Goal: Task Accomplishment & Management: Manage account settings

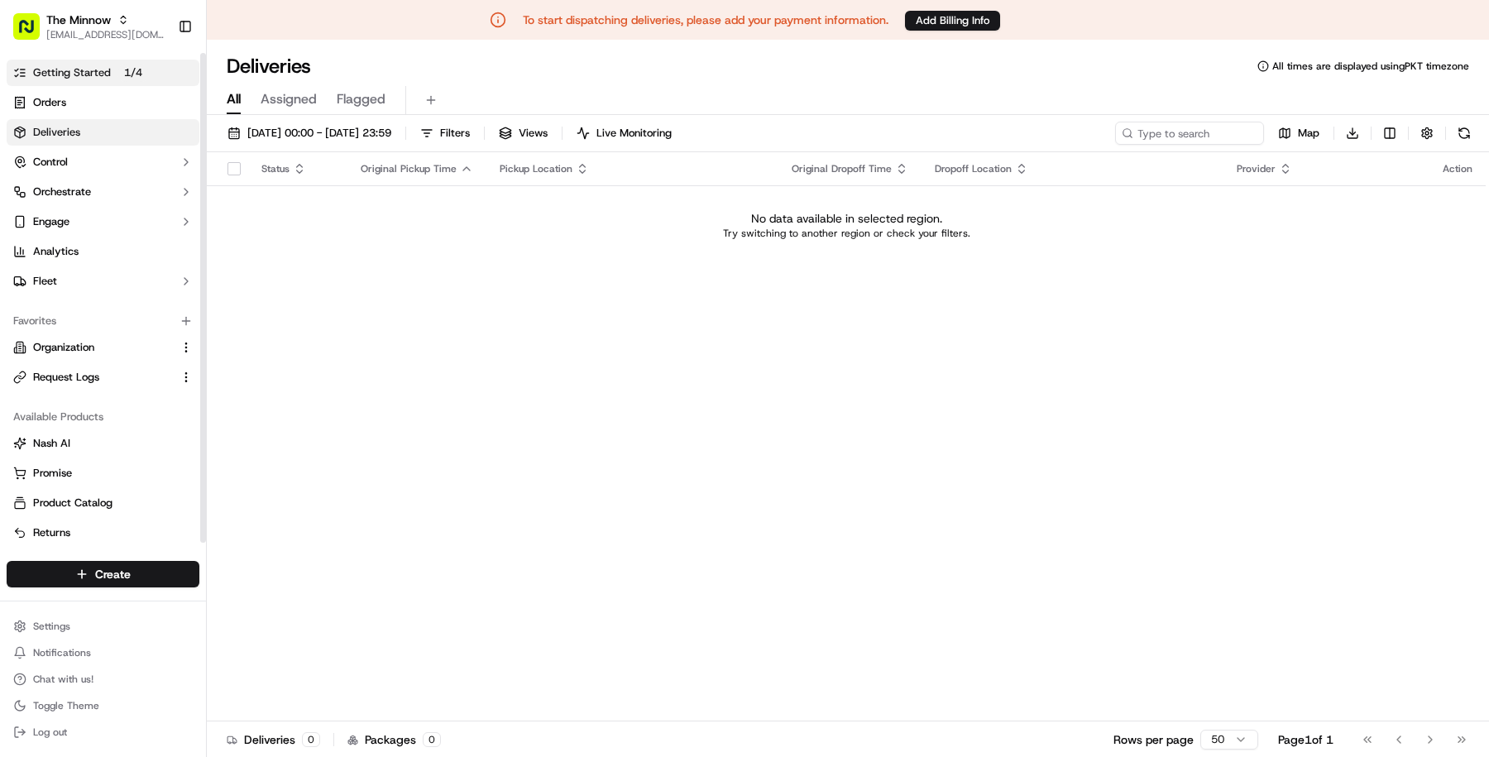
click at [137, 70] on p "1 / 4" at bounding box center [132, 73] width 31 height 18
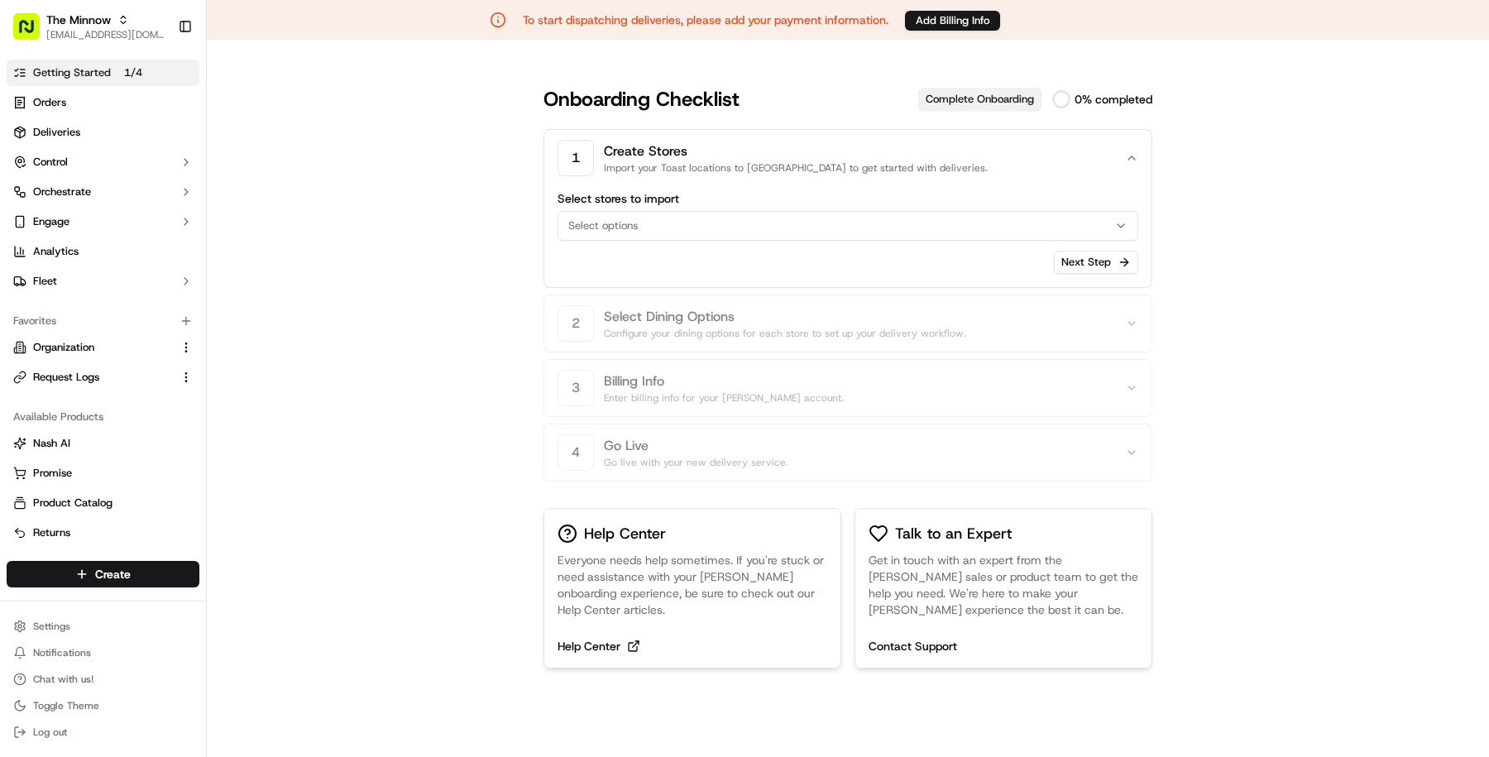
click at [995, 99] on button "Complete Onboarding" at bounding box center [979, 99] width 123 height 23
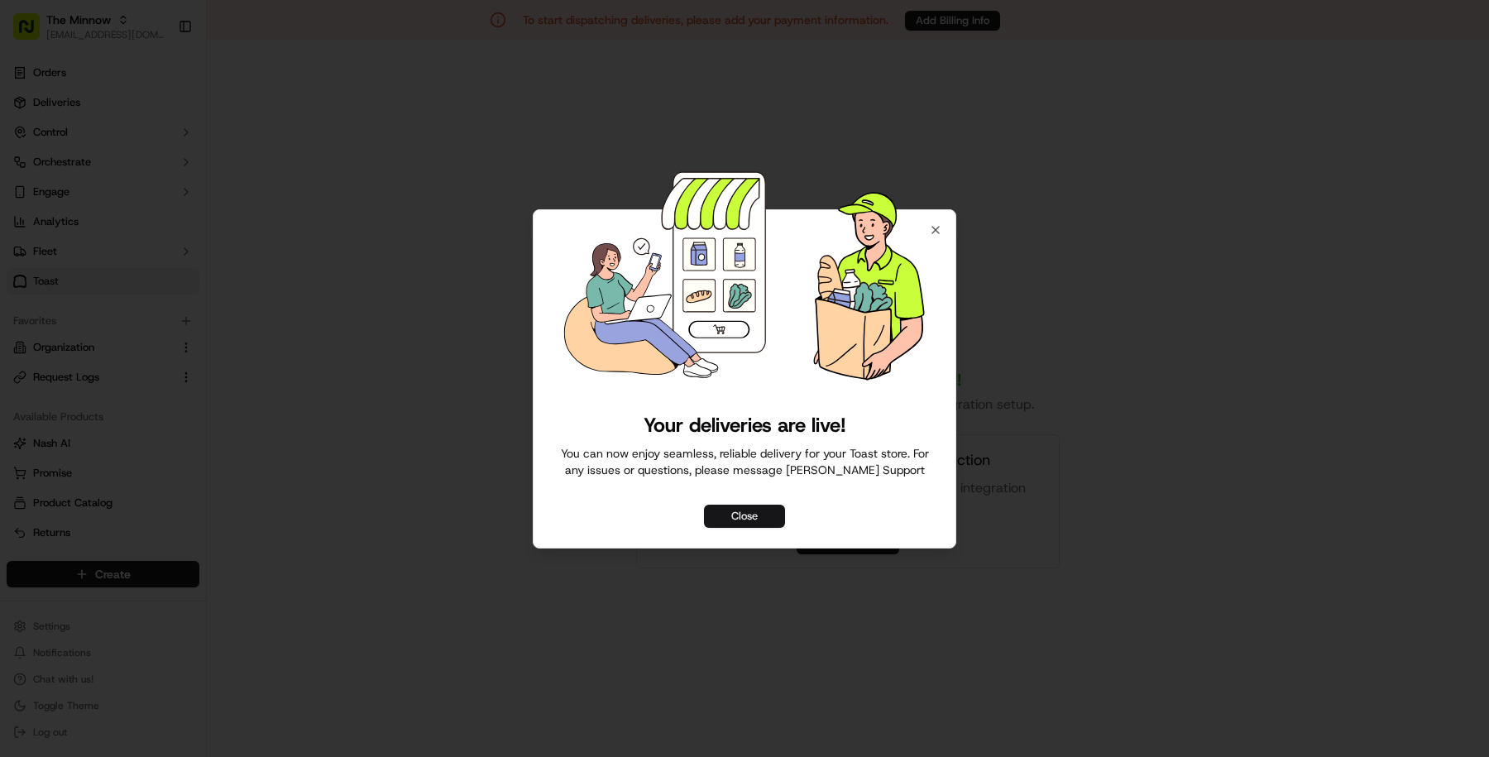
click at [776, 518] on button "Close" at bounding box center [744, 516] width 81 height 23
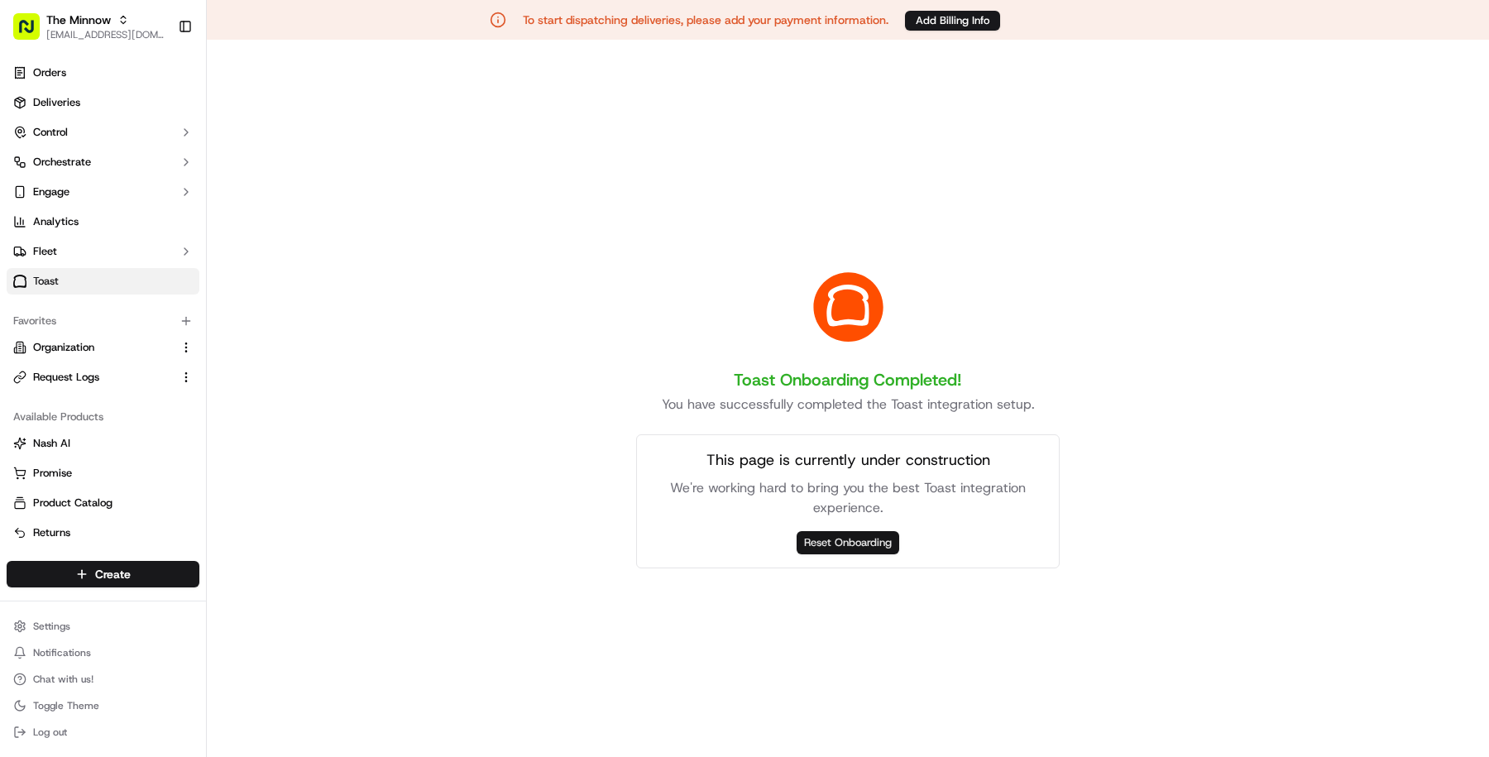
click at [860, 539] on button "Reset Onboarding" at bounding box center [848, 542] width 103 height 23
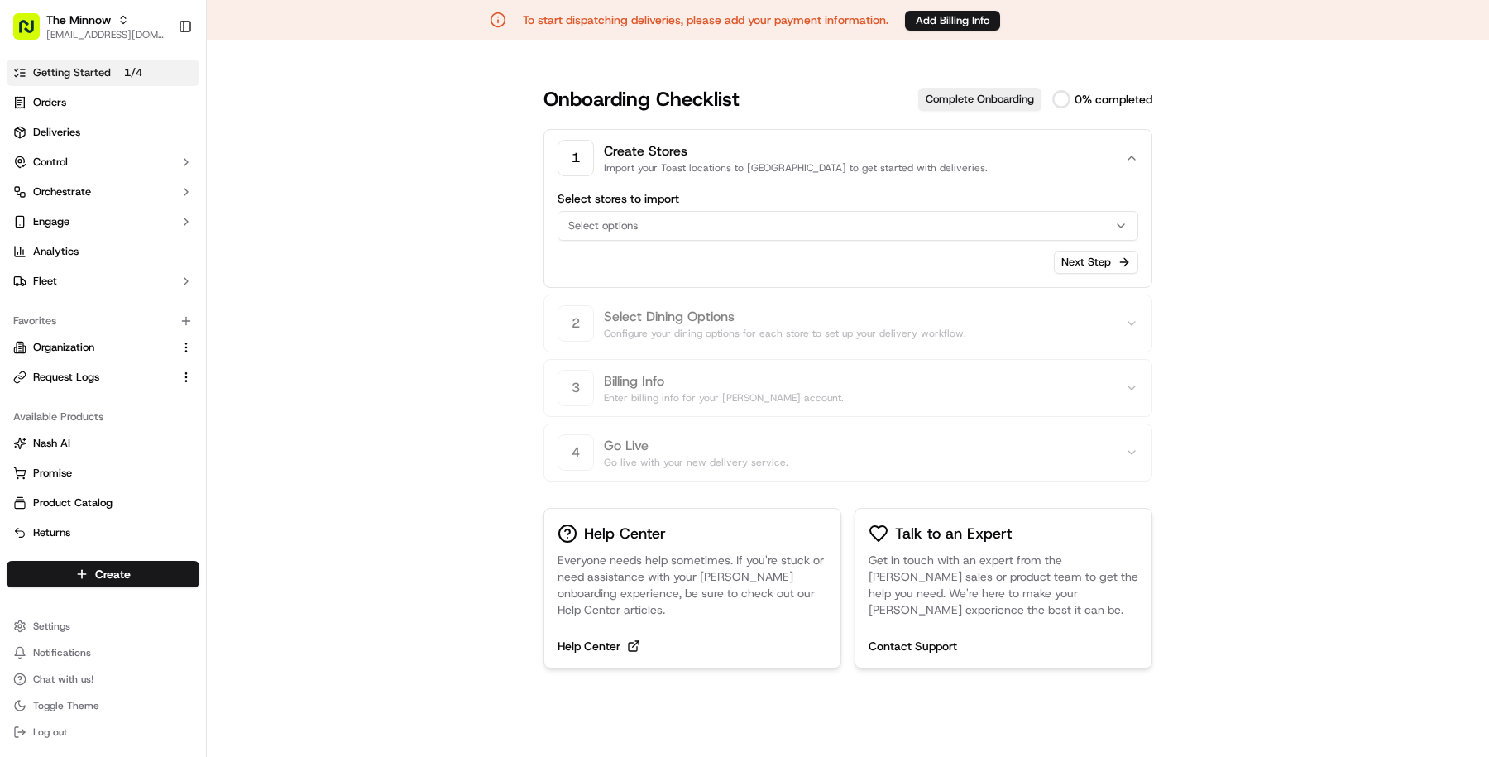
click at [1001, 211] on button "Select options" at bounding box center [848, 226] width 581 height 30
click at [1001, 222] on html "To start dispatching deliveries, please add your payment information. Add Billi…" at bounding box center [744, 378] width 1489 height 757
click at [1001, 222] on div "Select options" at bounding box center [848, 225] width 573 height 15
click at [1130, 152] on html "To start dispatching deliveries, please add your payment information. Add Billi…" at bounding box center [744, 378] width 1489 height 757
click at [1129, 152] on icon "button" at bounding box center [1131, 157] width 13 height 13
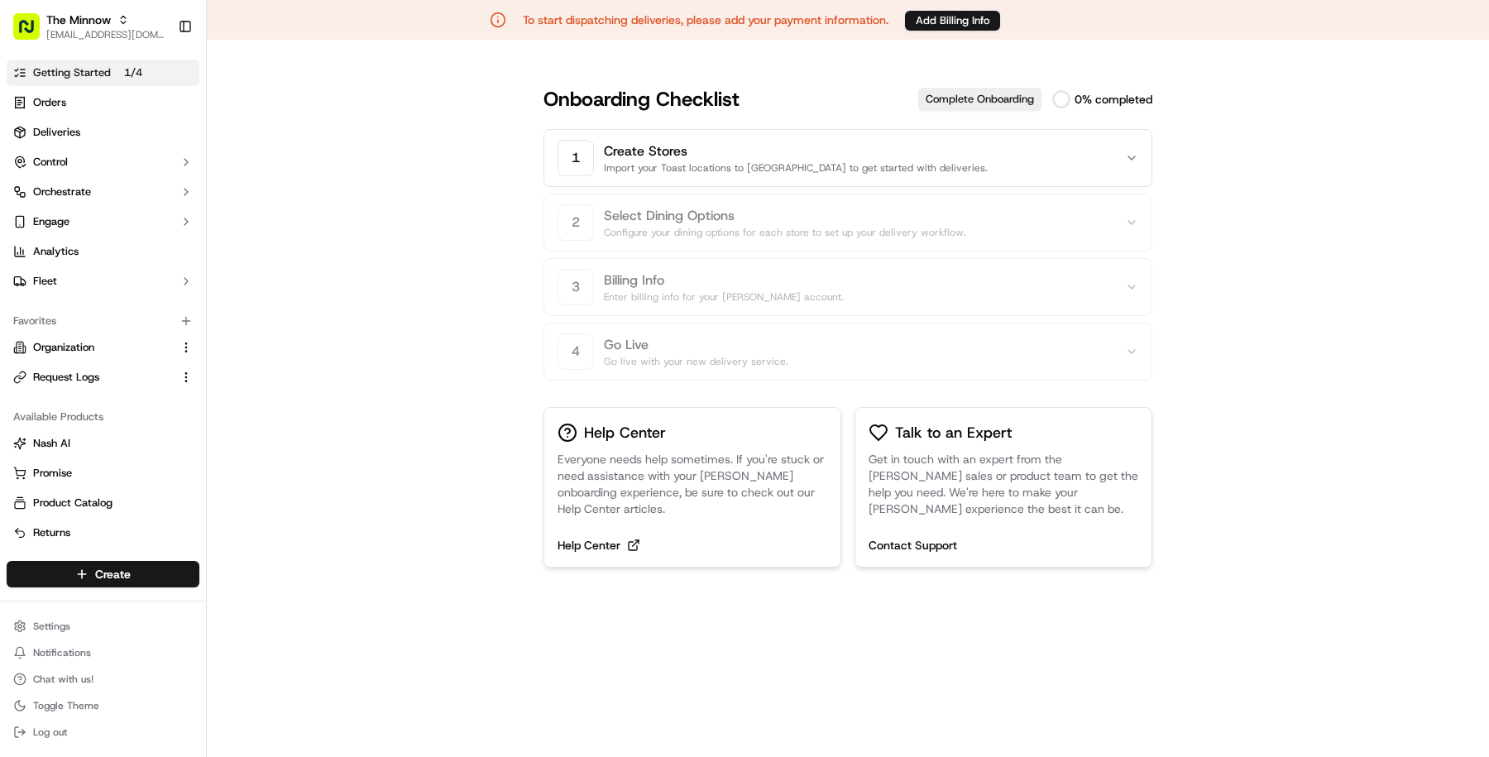
click at [1129, 152] on icon "button" at bounding box center [1131, 157] width 13 height 13
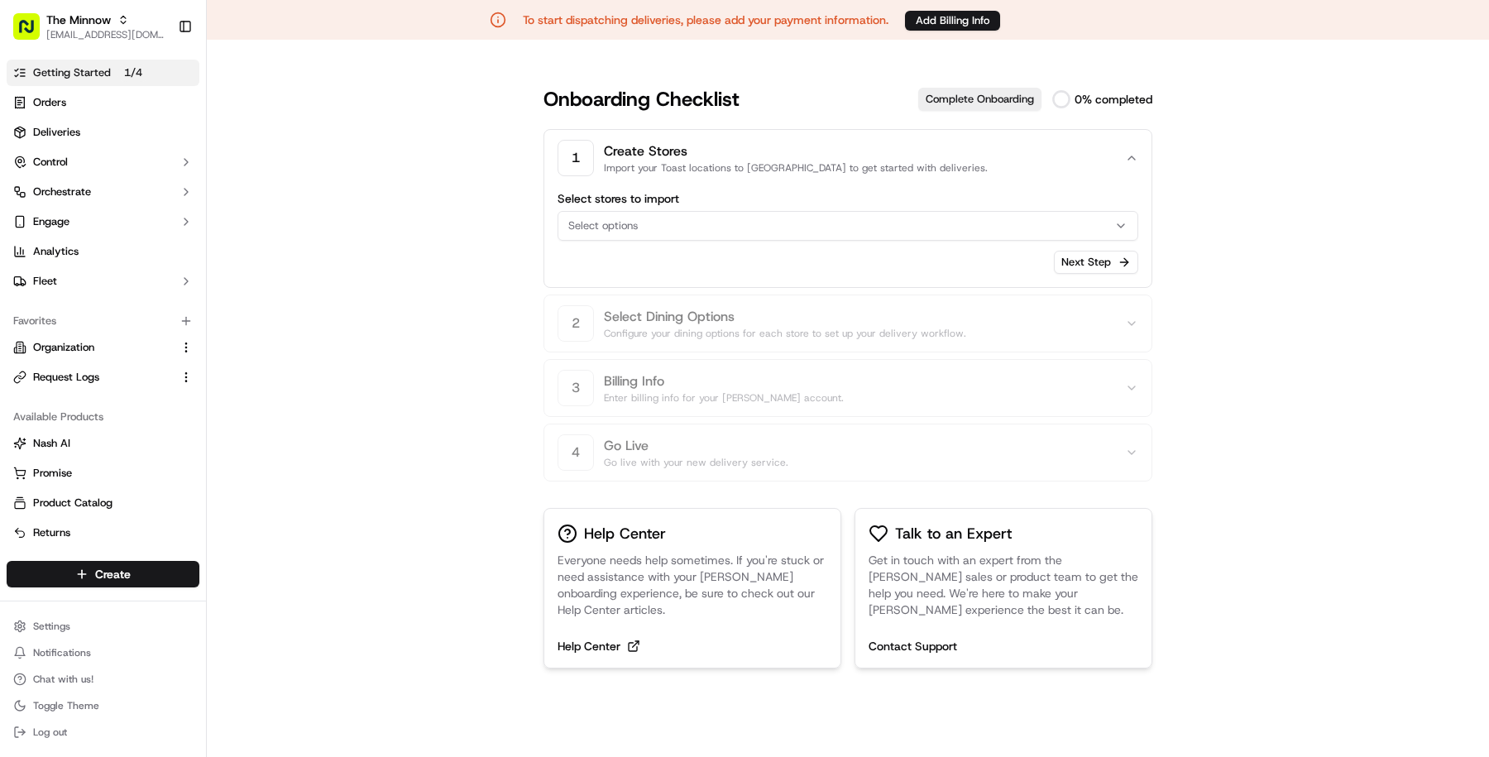
click at [806, 227] on div "Select options" at bounding box center [848, 225] width 573 height 15
click at [806, 227] on html "To start dispatching deliveries, please add your payment information. Add Billi…" at bounding box center [744, 378] width 1489 height 757
click at [70, 34] on span "masood@usenash.com" at bounding box center [105, 34] width 118 height 13
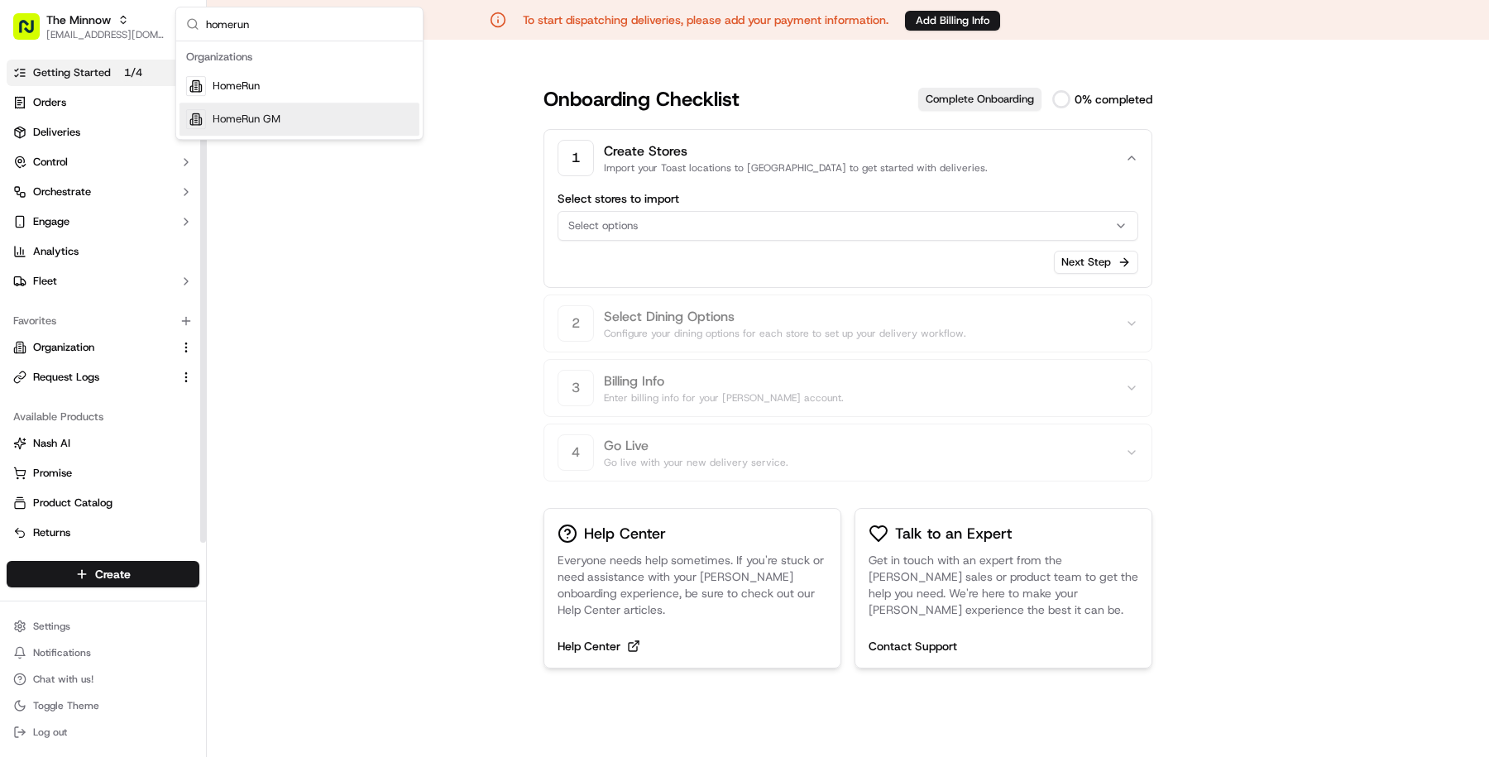
type input "homerun"
click at [271, 86] on div "HomeRun" at bounding box center [300, 86] width 240 height 33
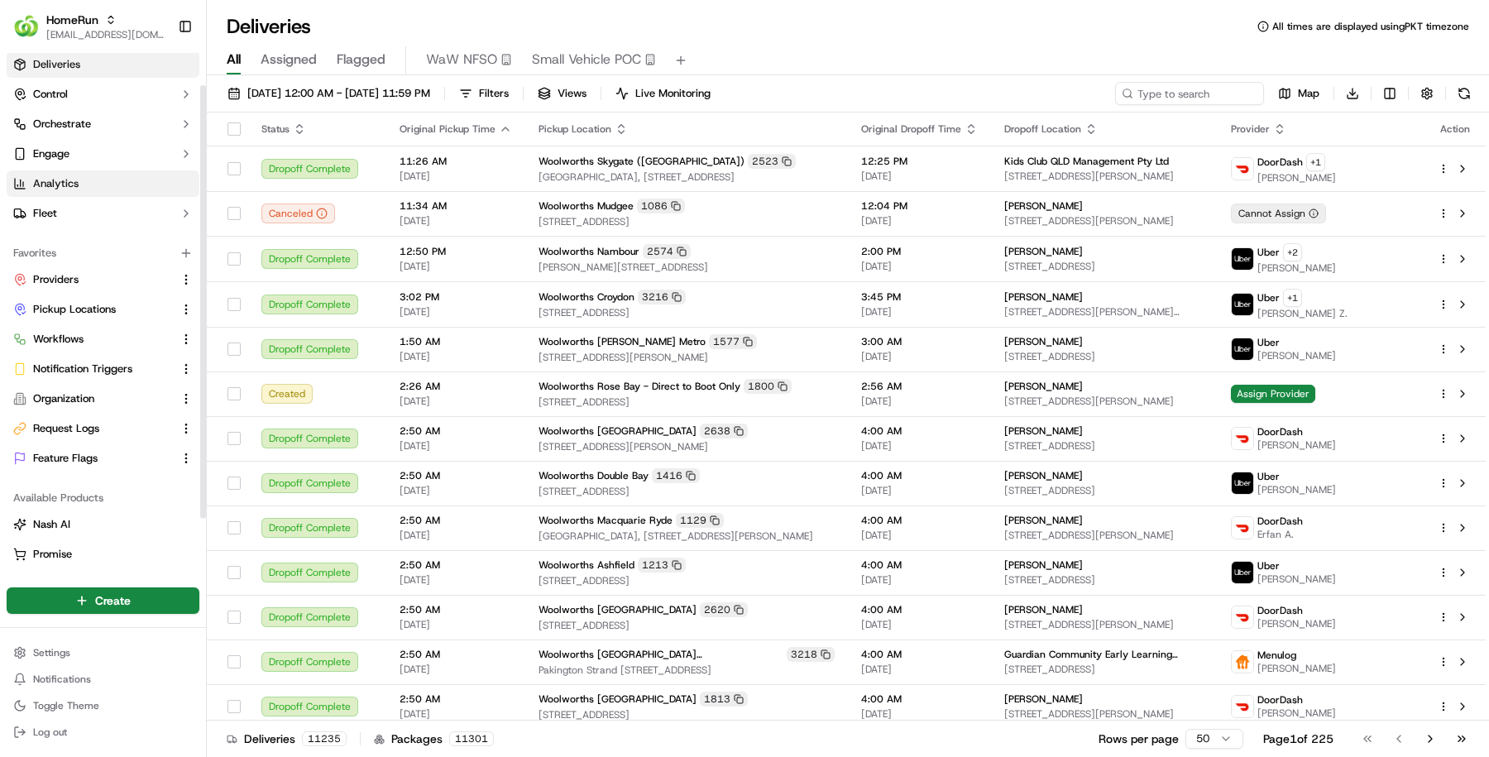
scroll to position [48, 0]
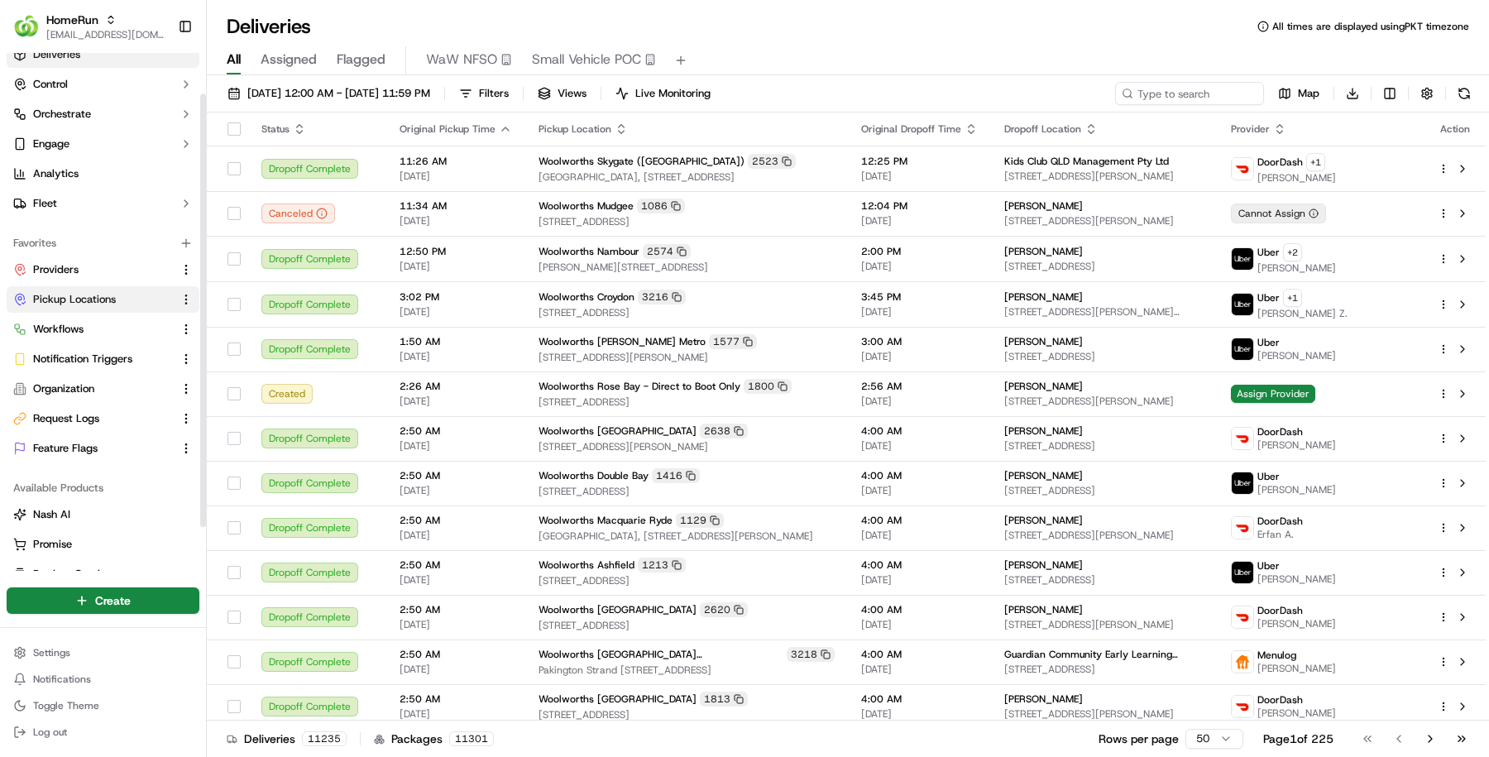
click at [111, 292] on span "Pickup Locations" at bounding box center [74, 299] width 83 height 15
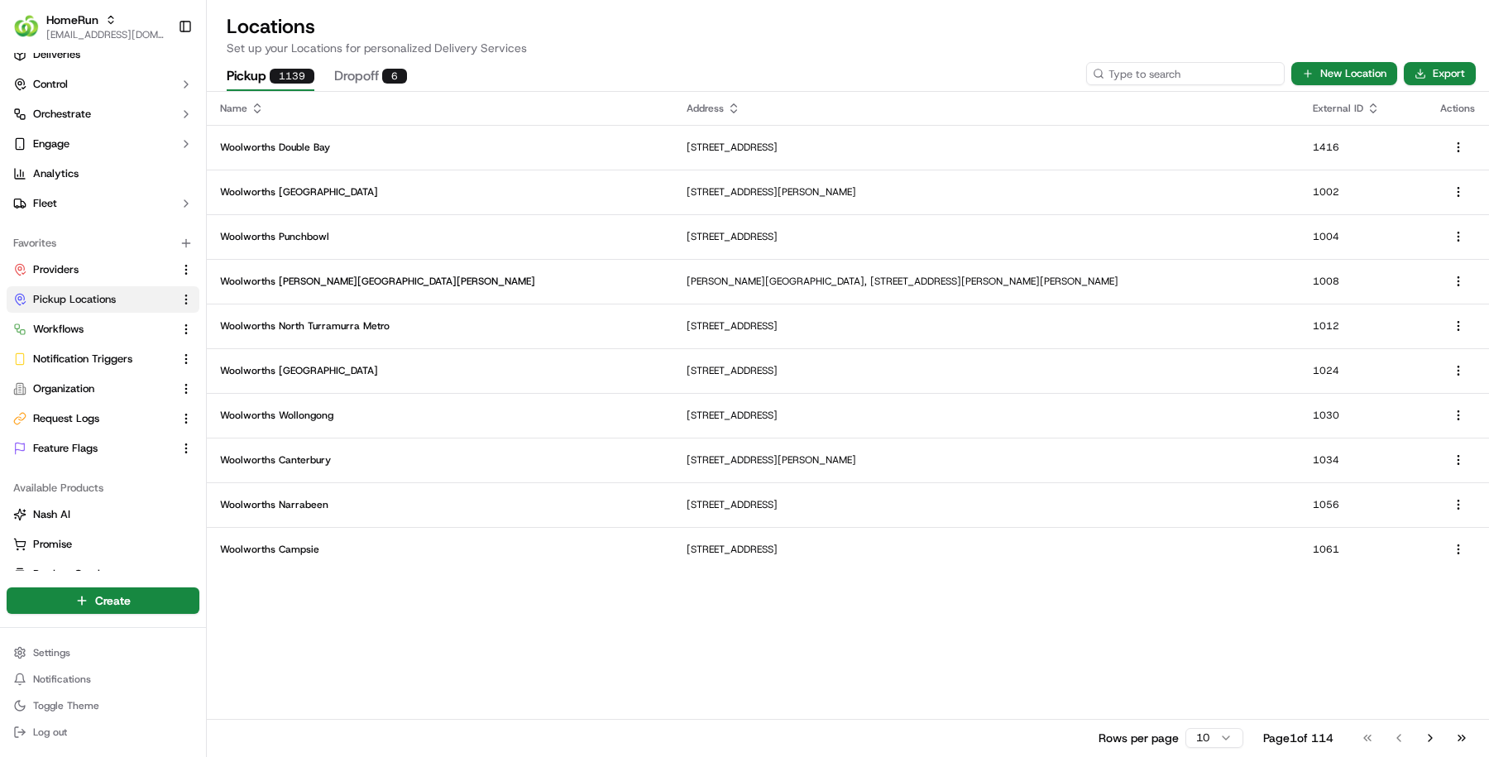
click at [1218, 74] on input at bounding box center [1185, 73] width 199 height 23
paste input "1288"
type input "1288"
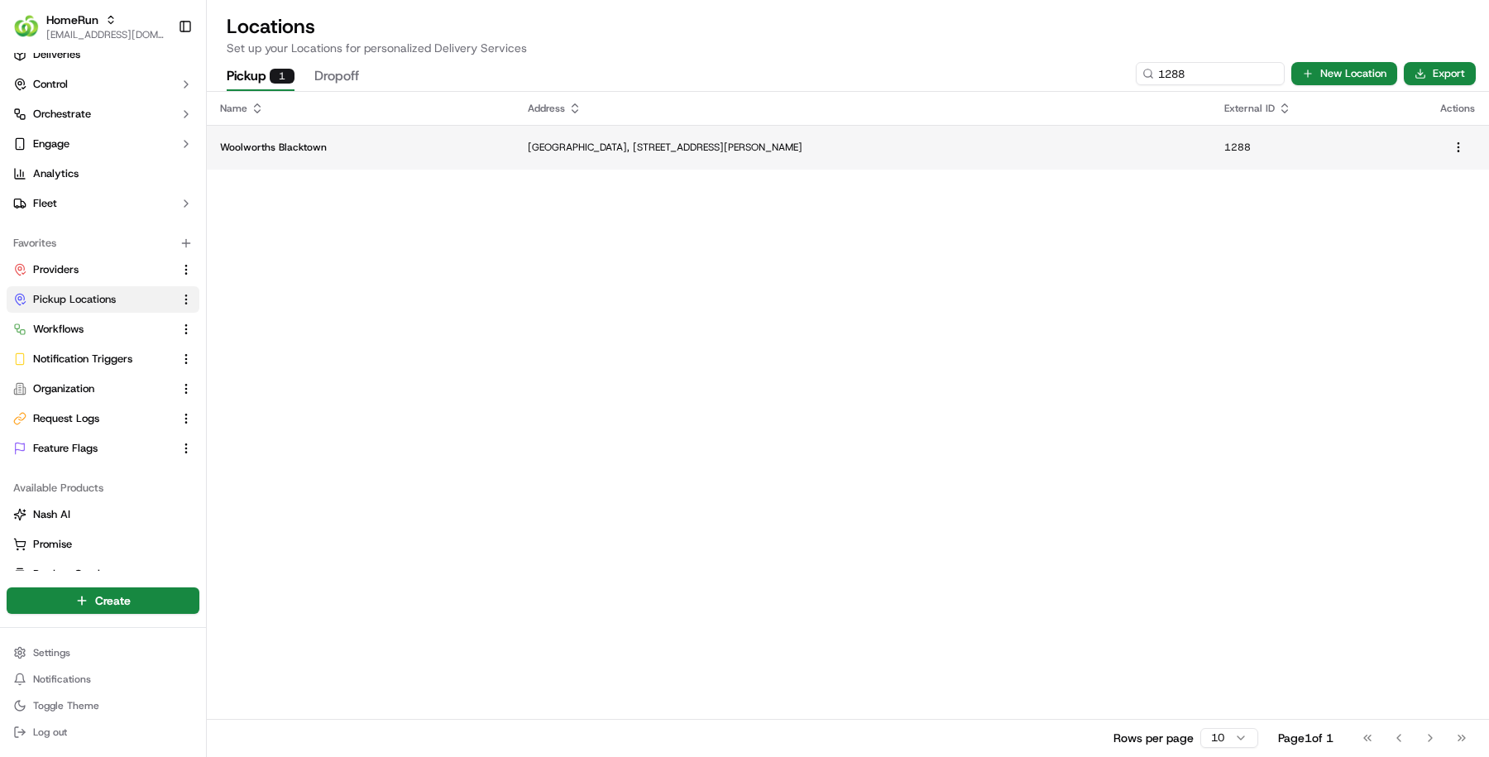
click at [559, 161] on td "Westpoint Shopping Centre, 17 Patrick Street, Blacktown, NSW 2148, AU" at bounding box center [863, 147] width 697 height 45
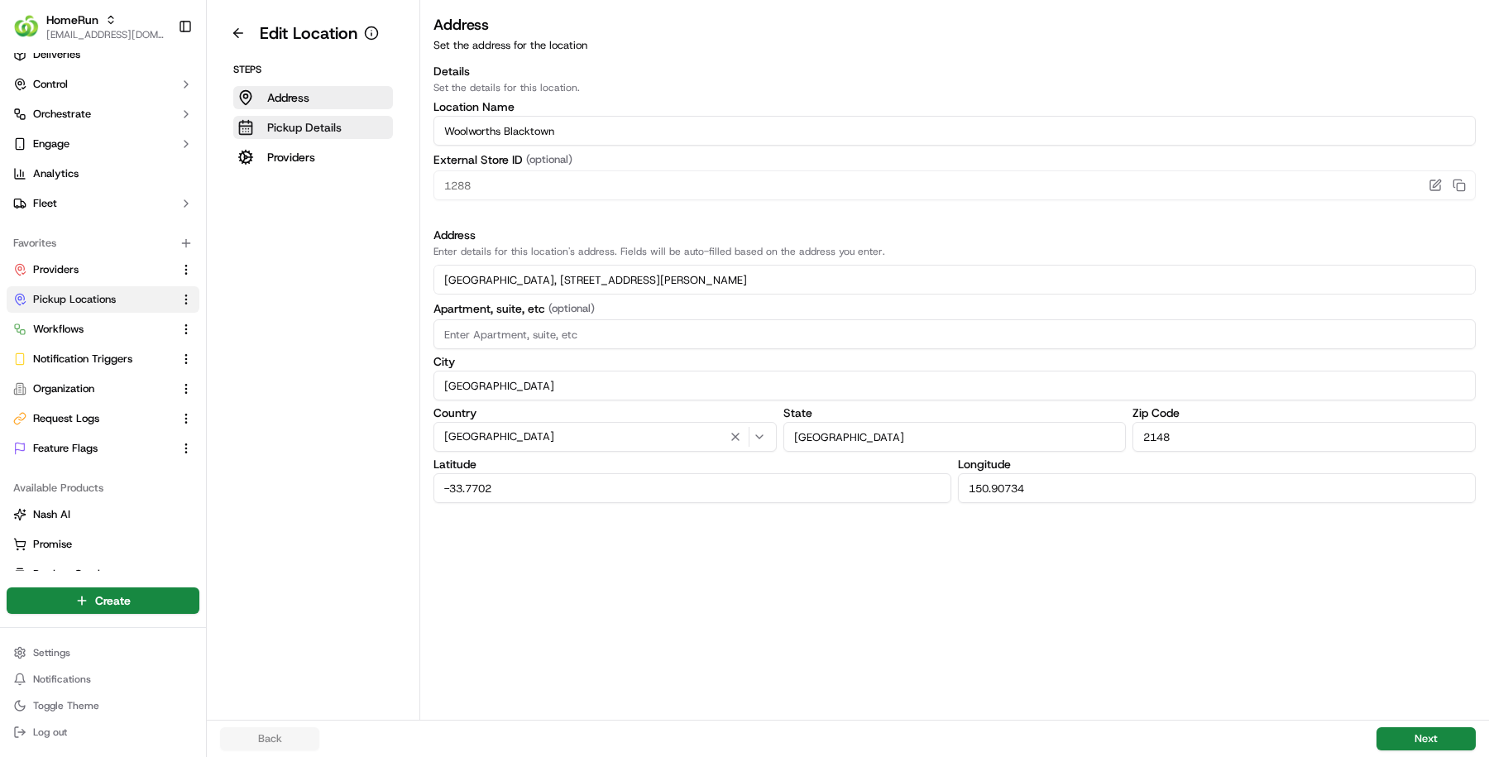
click at [349, 124] on button "Pickup Details" at bounding box center [313, 127] width 160 height 23
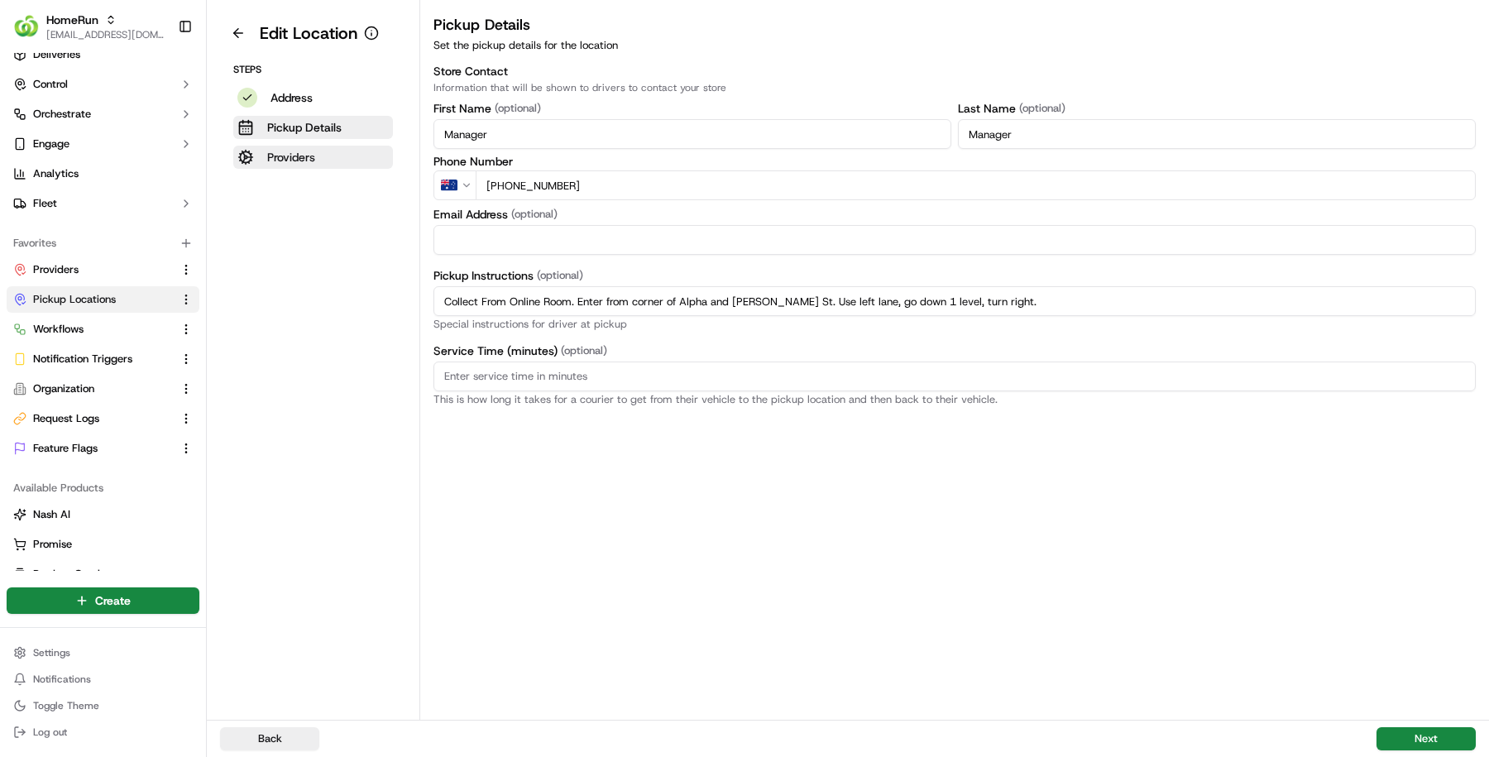
click at [349, 155] on button "Providers" at bounding box center [313, 157] width 160 height 23
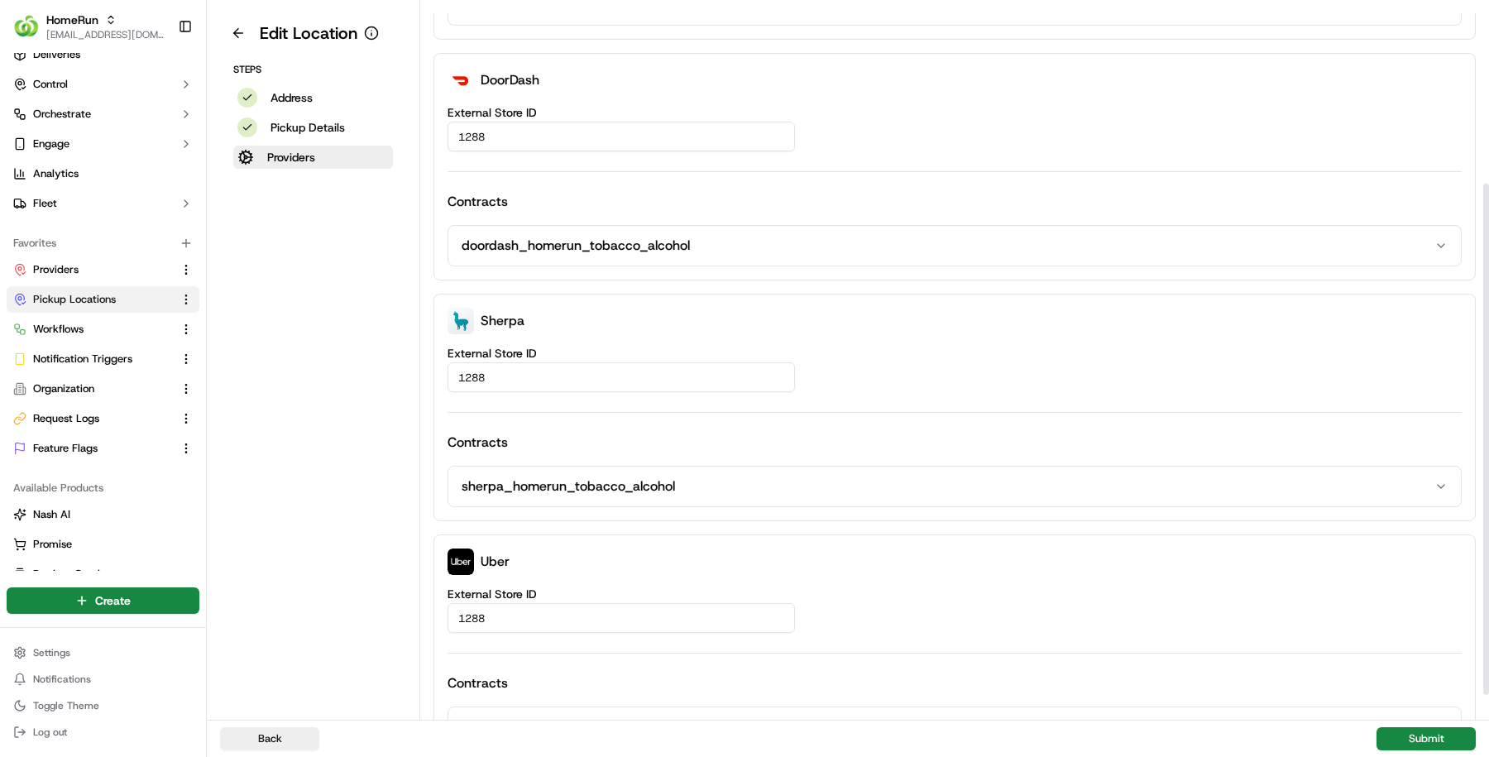
scroll to position [200, 0]
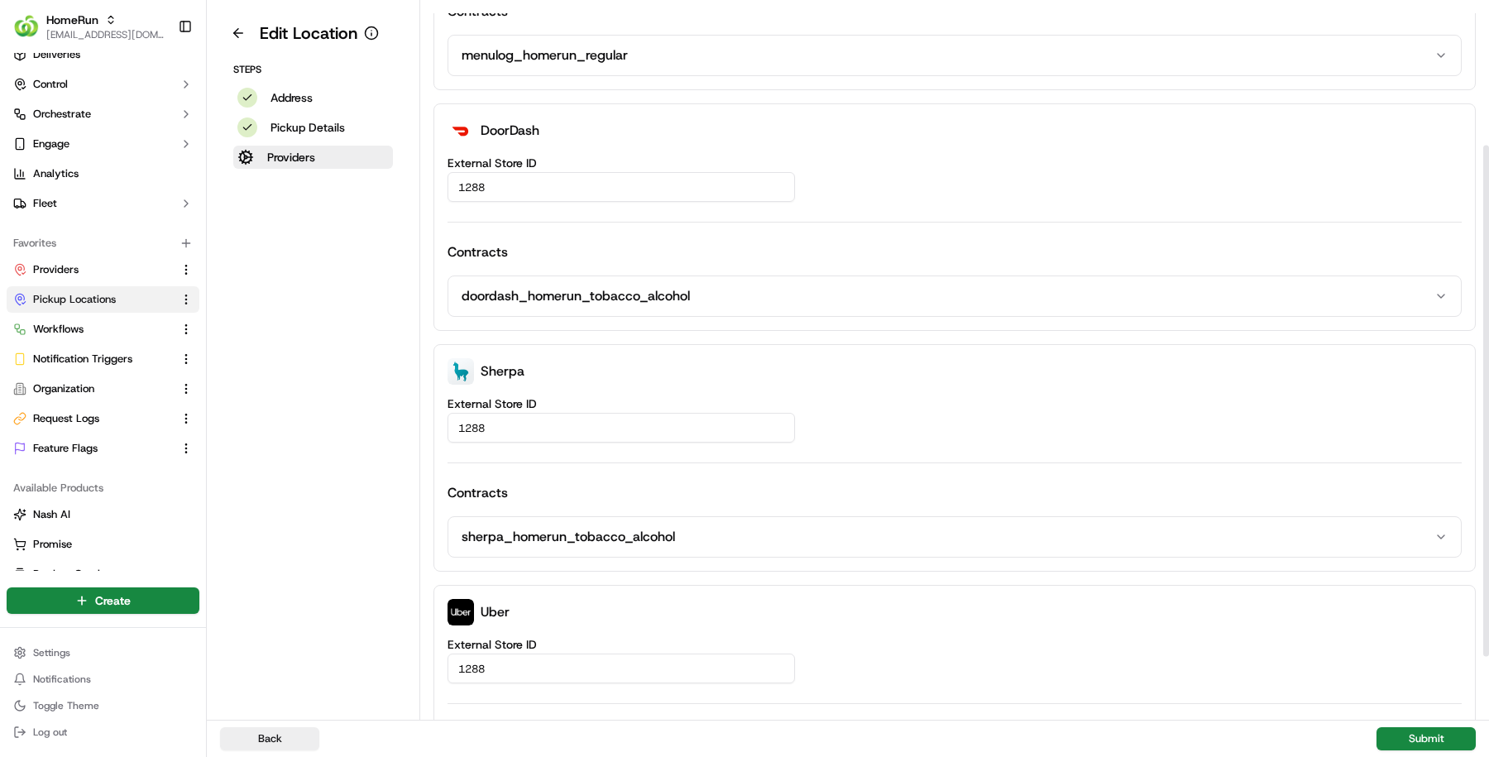
click at [591, 279] on button "doordash_homerun_tobacco_alcohol" at bounding box center [954, 296] width 1013 height 40
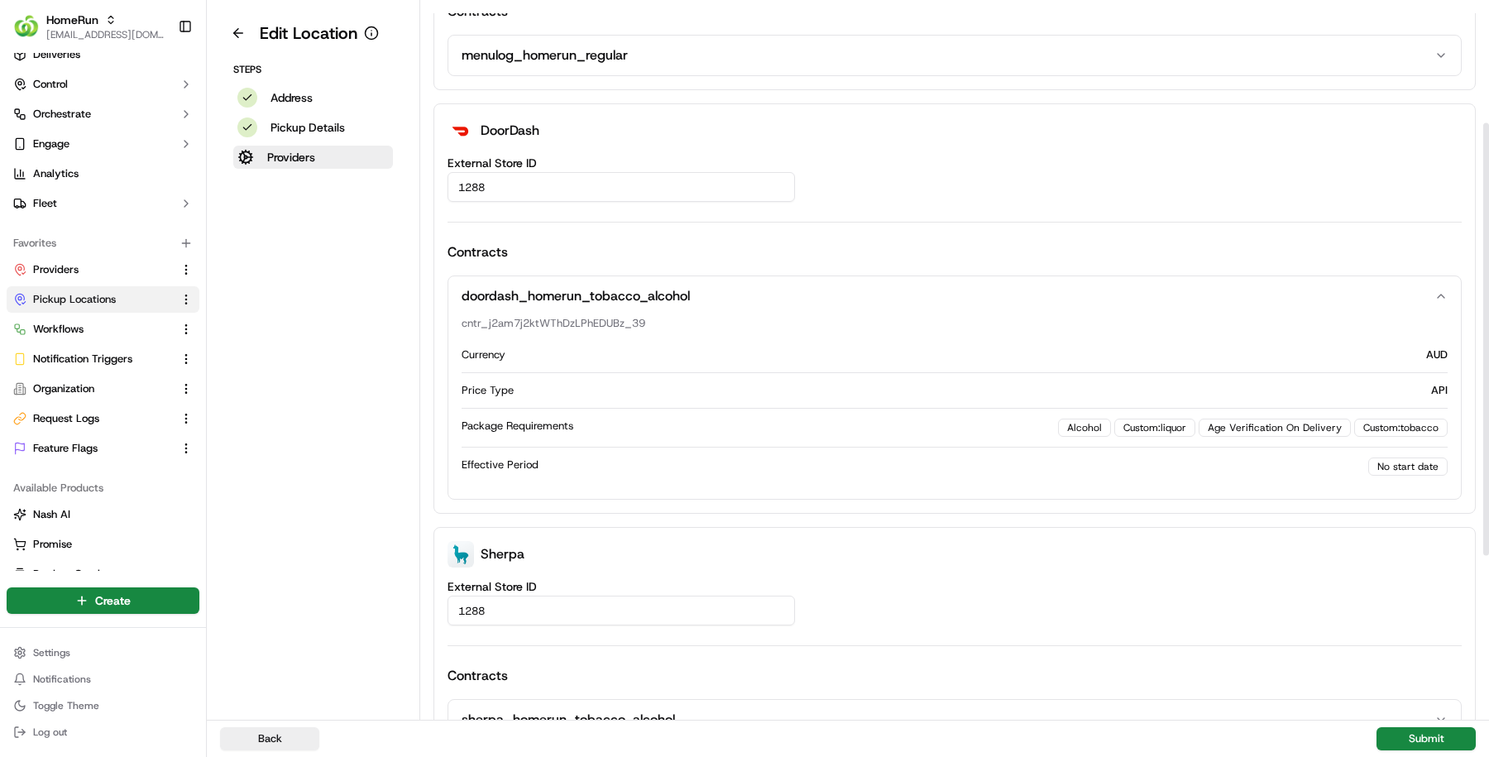
click at [590, 289] on button "doordash_homerun_tobacco_alcohol" at bounding box center [954, 296] width 1013 height 40
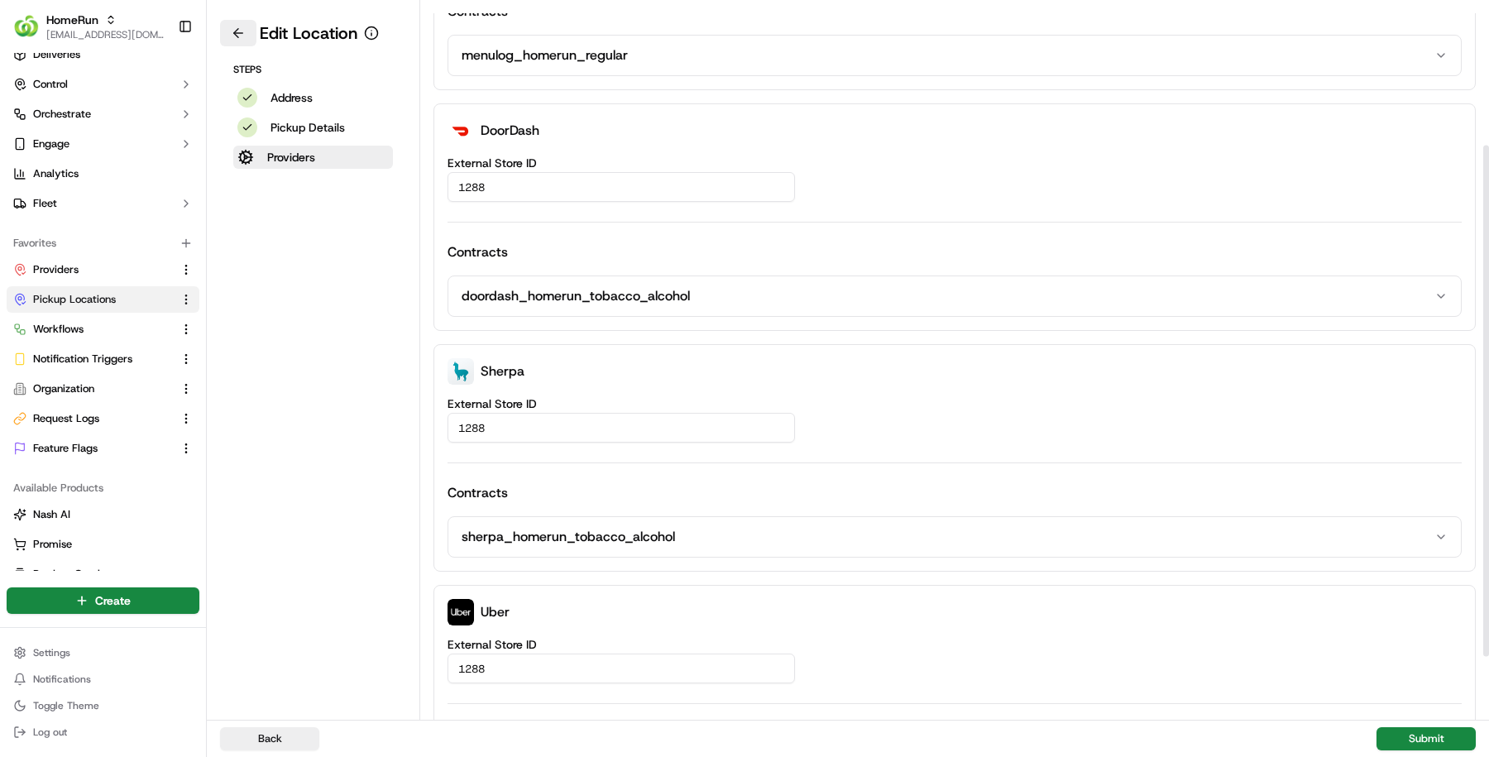
click at [229, 29] on button at bounding box center [238, 33] width 36 height 26
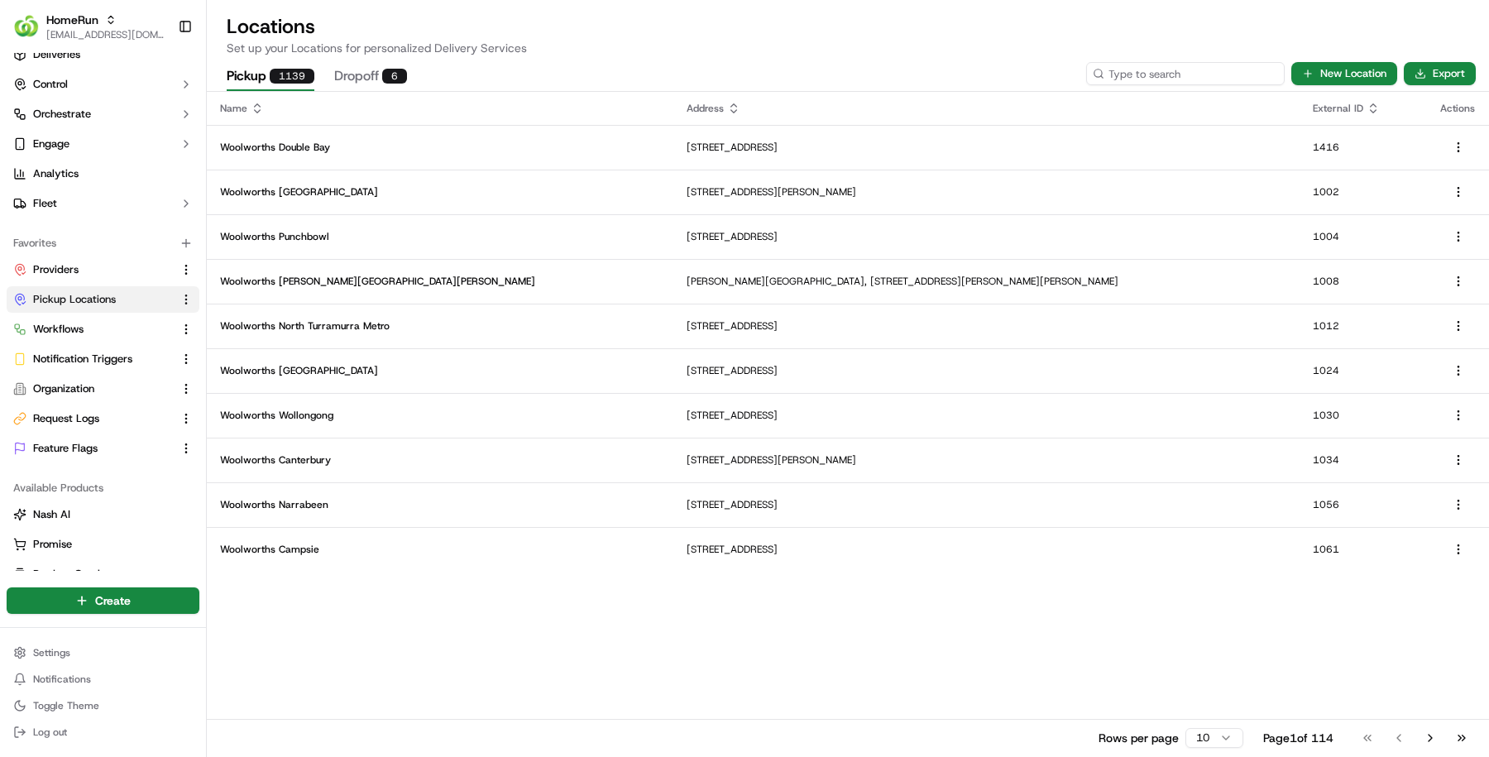
click at [1238, 73] on input at bounding box center [1185, 73] width 199 height 23
paste input "1073"
type input "1073"
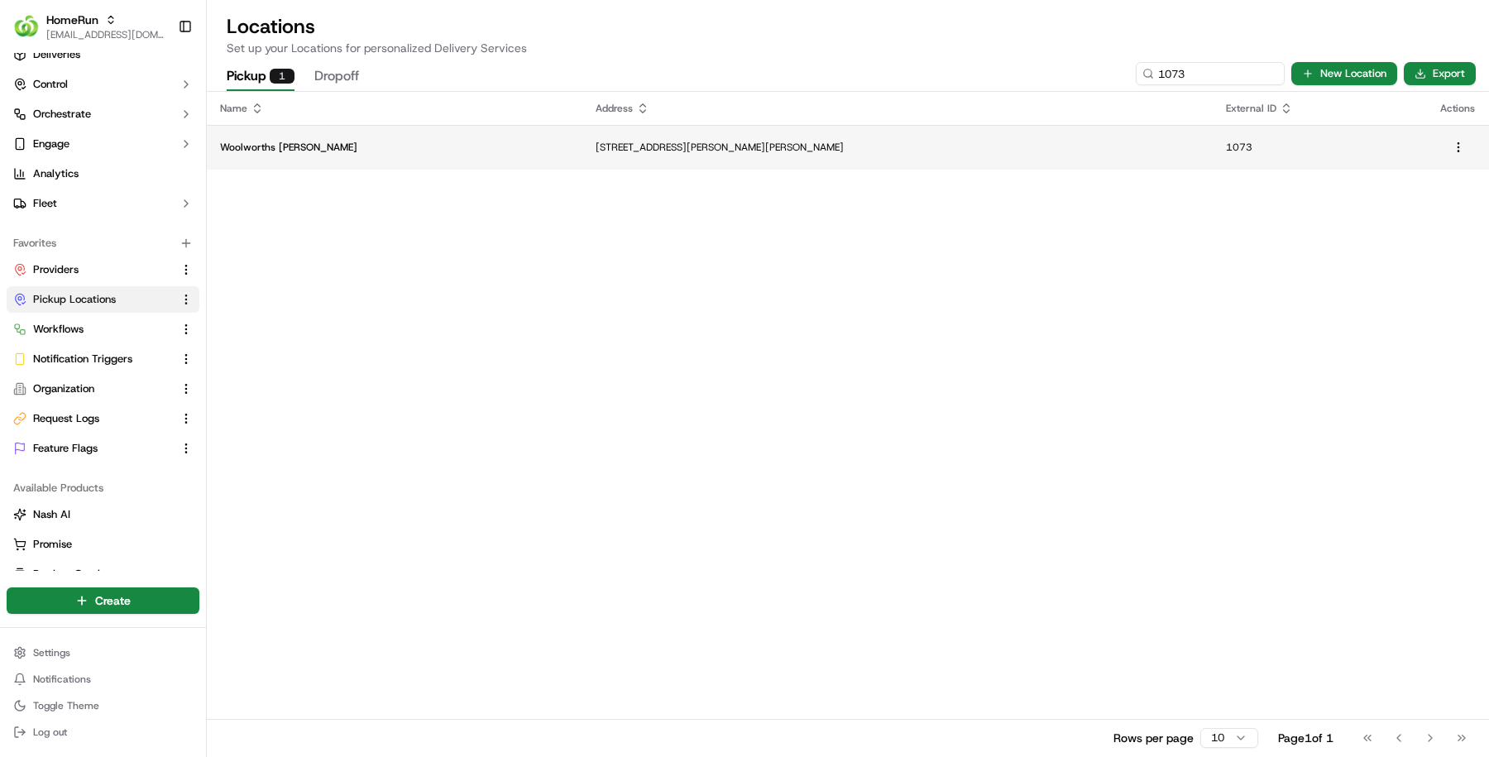
click at [659, 146] on p "1 Dickson Place, Dickson, ACT 2602, AU" at bounding box center [898, 147] width 604 height 13
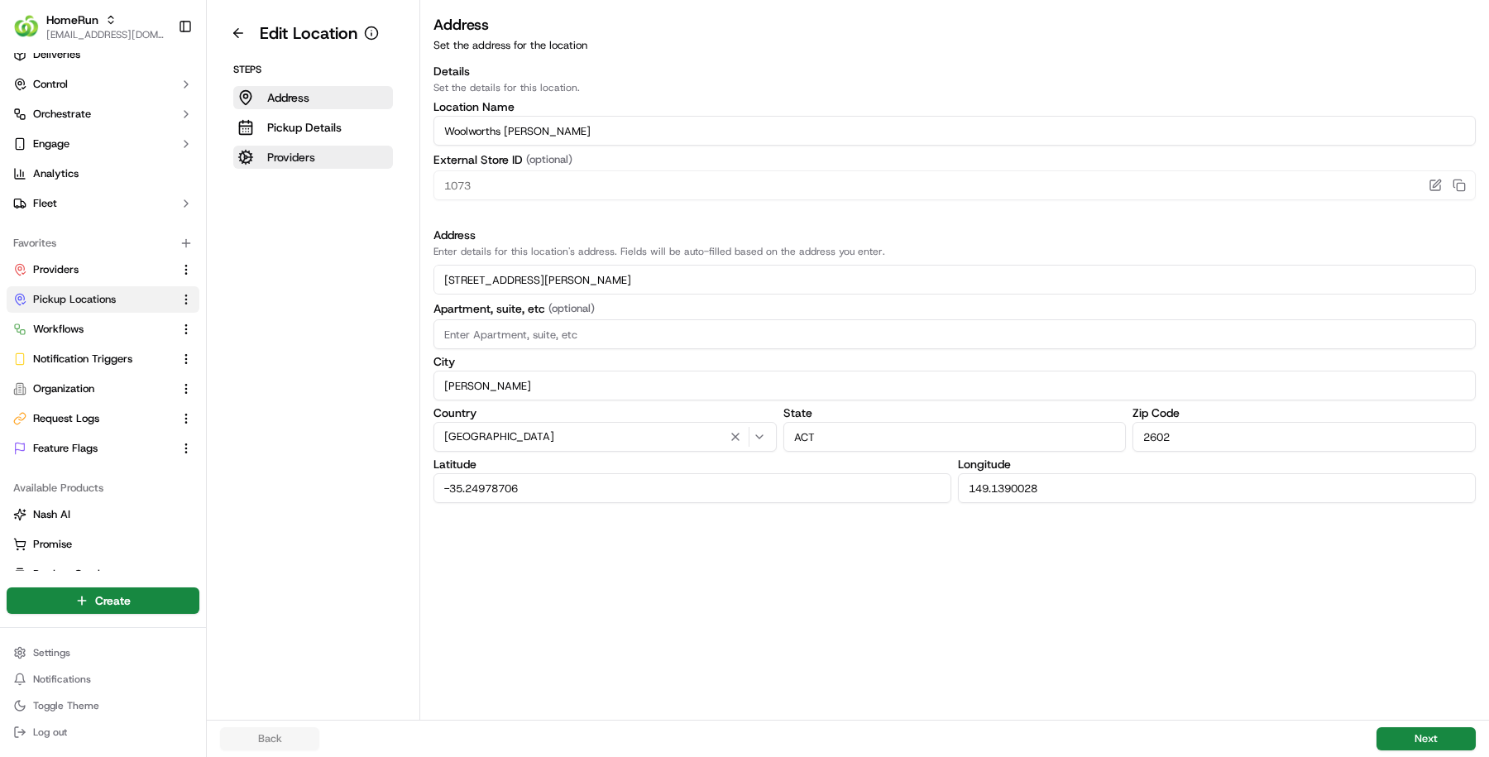
click at [317, 149] on button "Providers" at bounding box center [313, 157] width 160 height 23
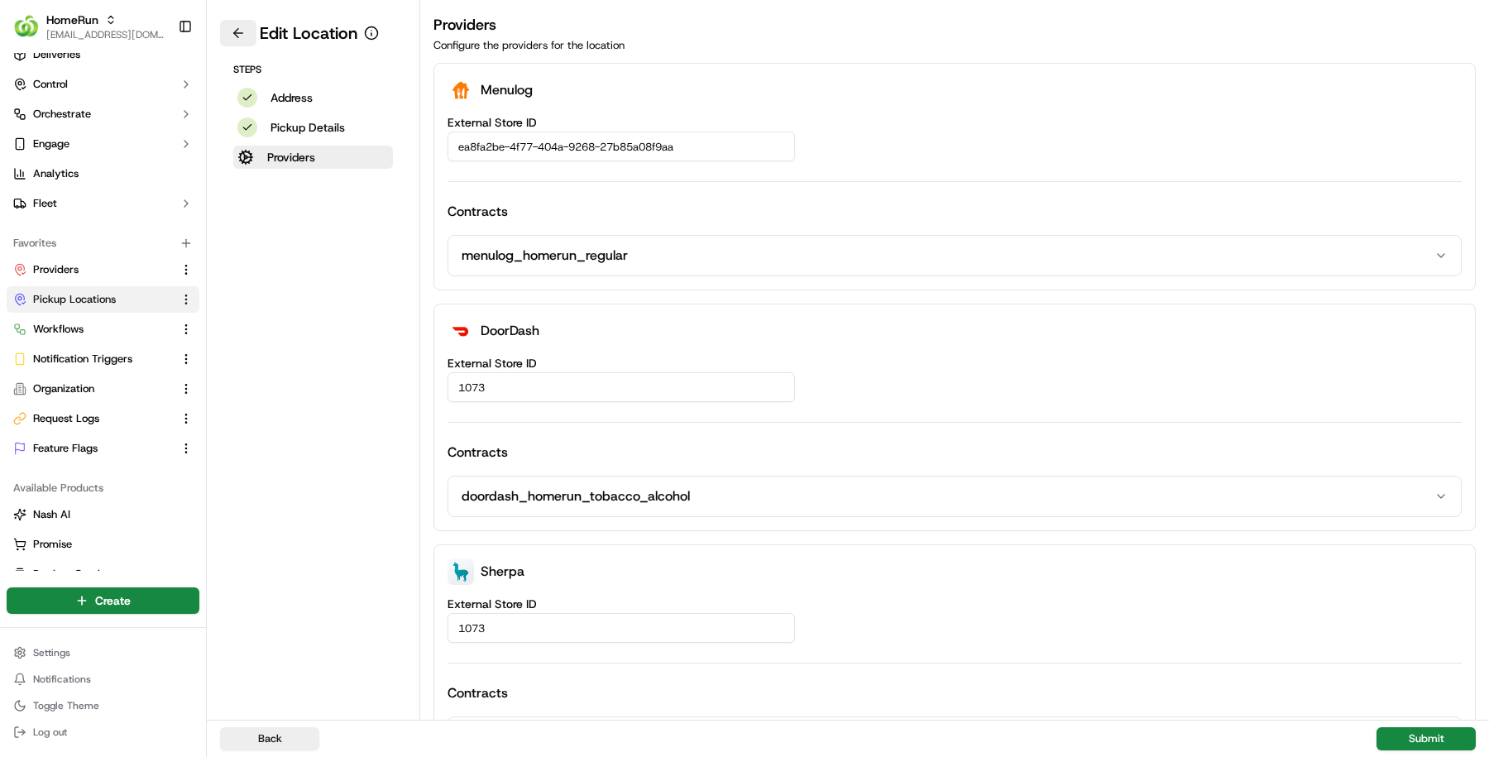
click at [236, 38] on button at bounding box center [238, 33] width 36 height 26
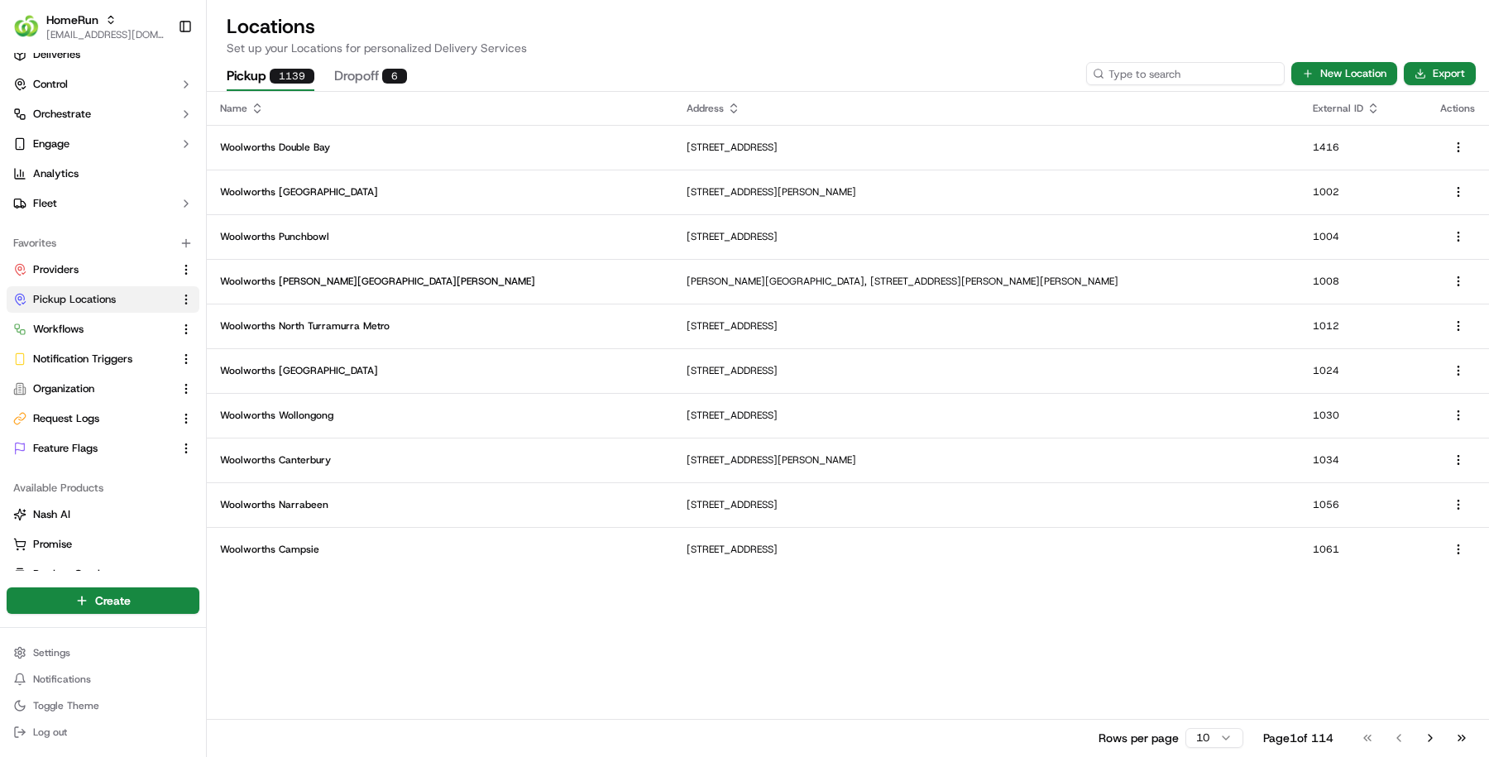
click at [1172, 76] on input at bounding box center [1185, 73] width 199 height 23
paste input "1189"
type input "1189"
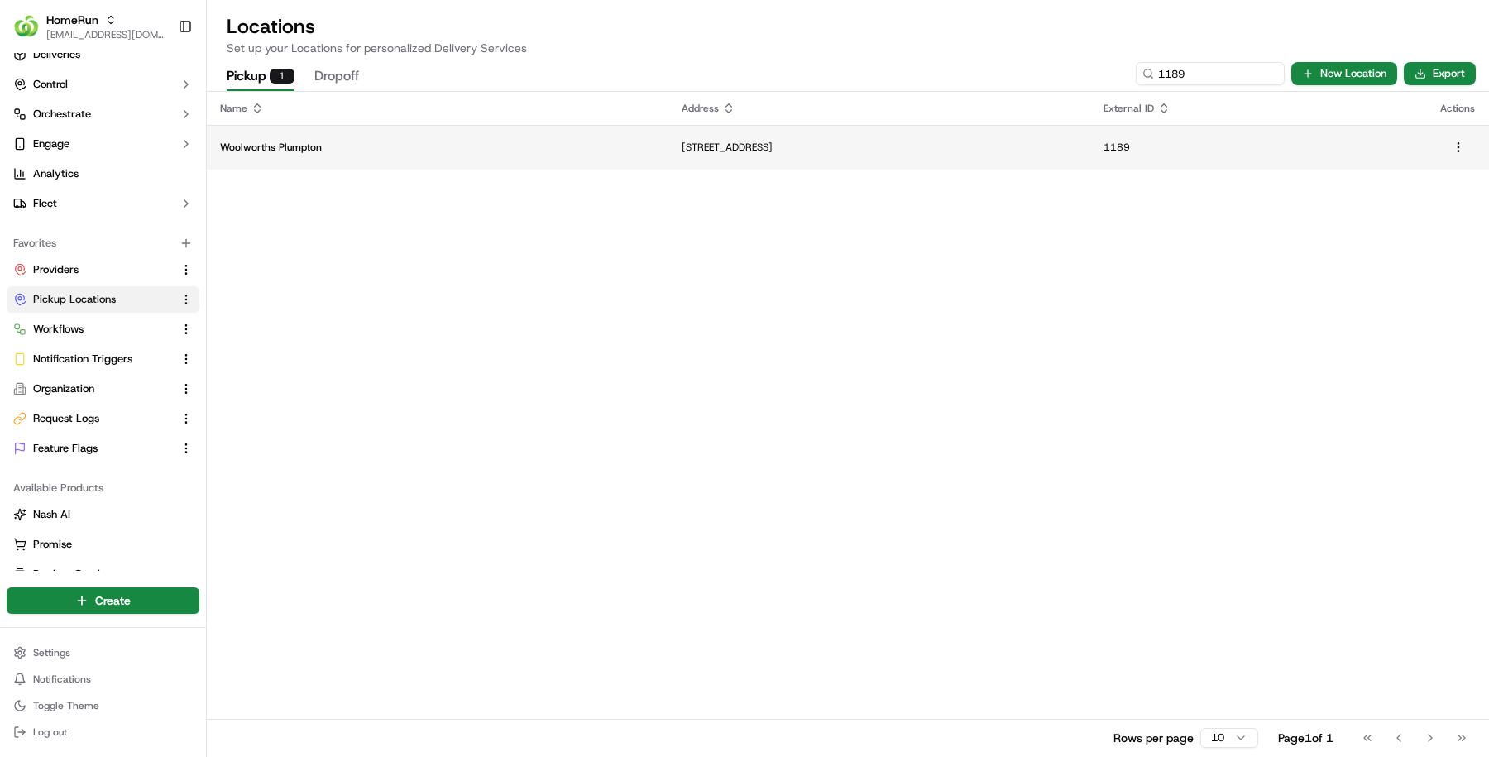
click at [500, 156] on td "Woolworths Plumpton" at bounding box center [438, 147] width 462 height 45
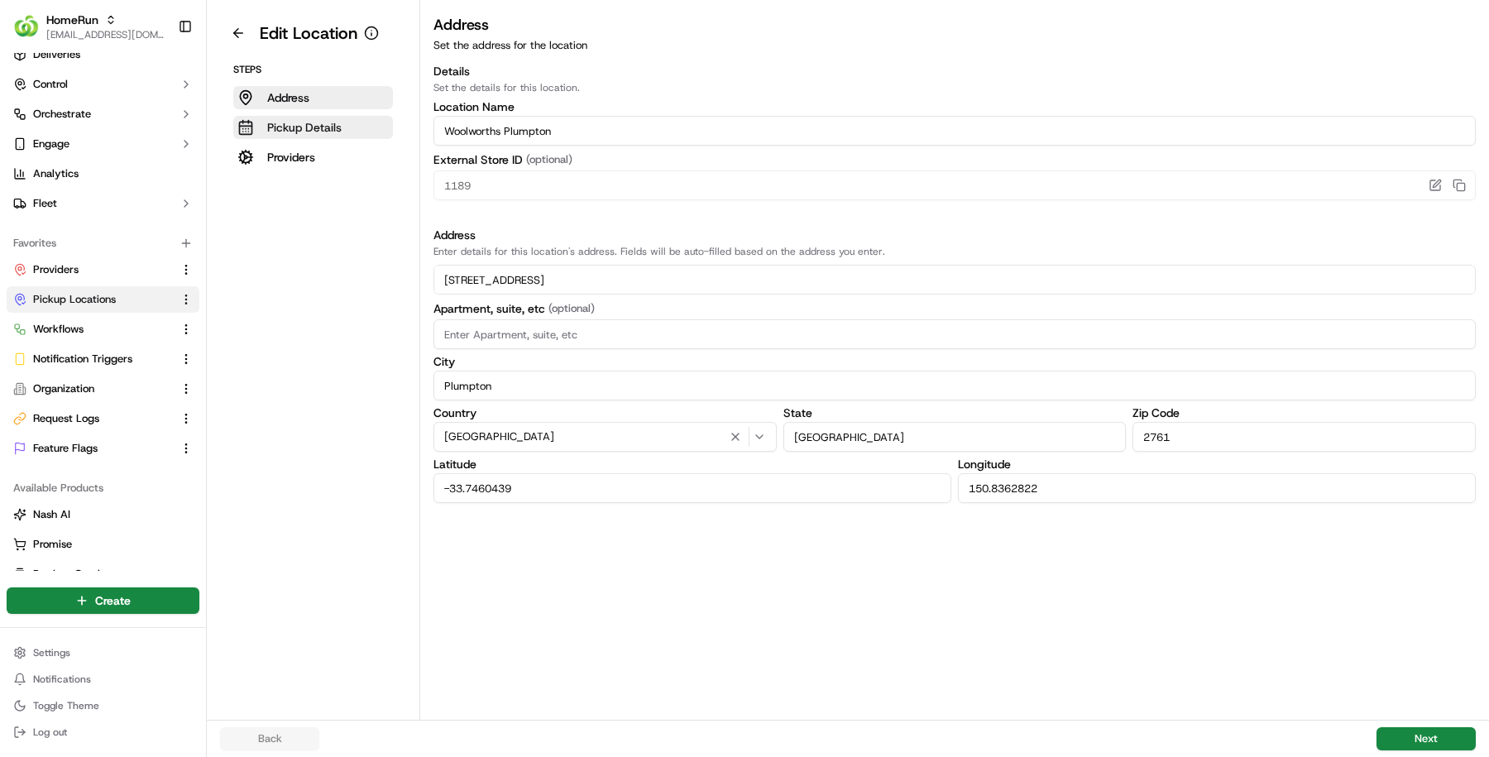
click at [344, 128] on button "Pickup Details" at bounding box center [313, 127] width 160 height 23
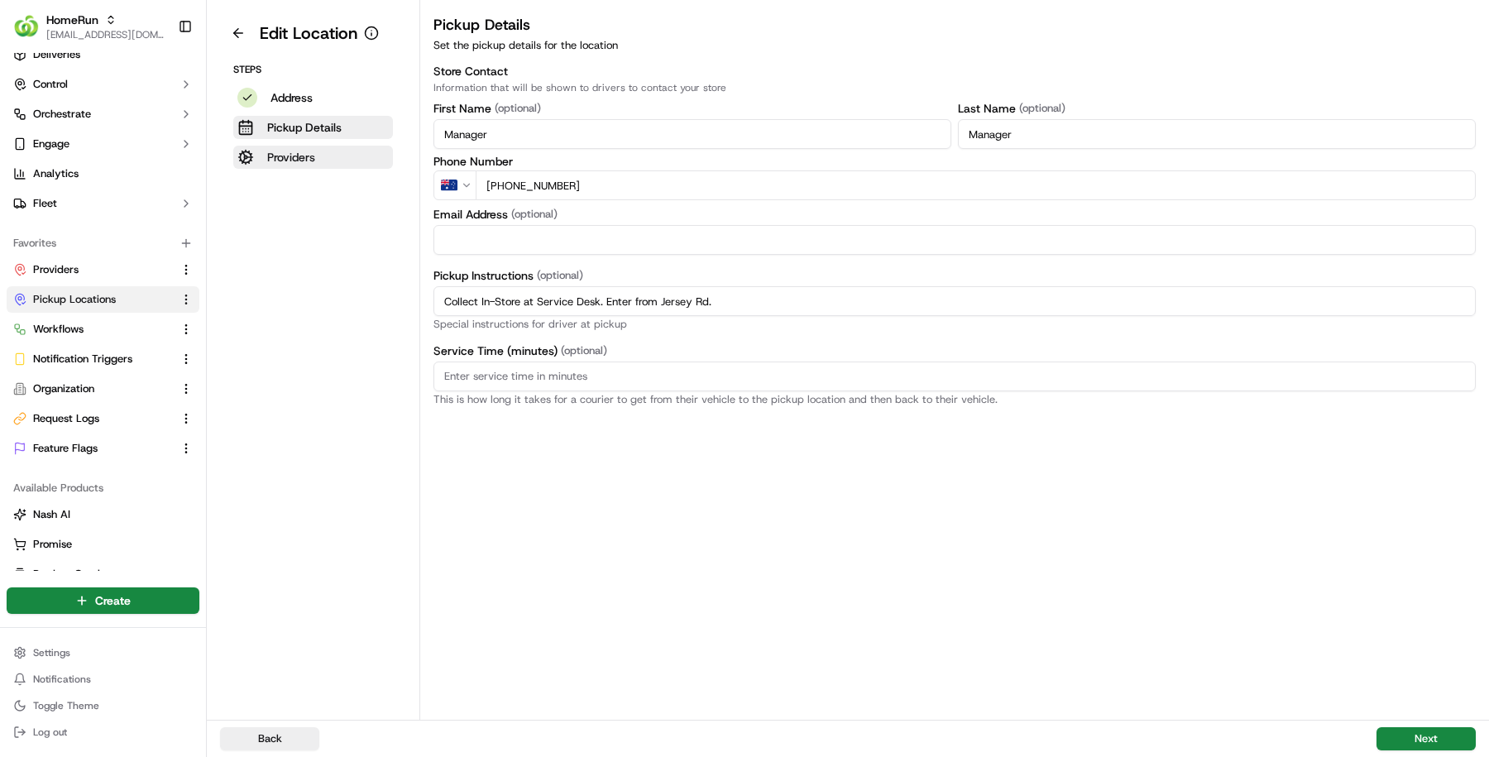
click at [330, 166] on button "Providers" at bounding box center [313, 157] width 160 height 23
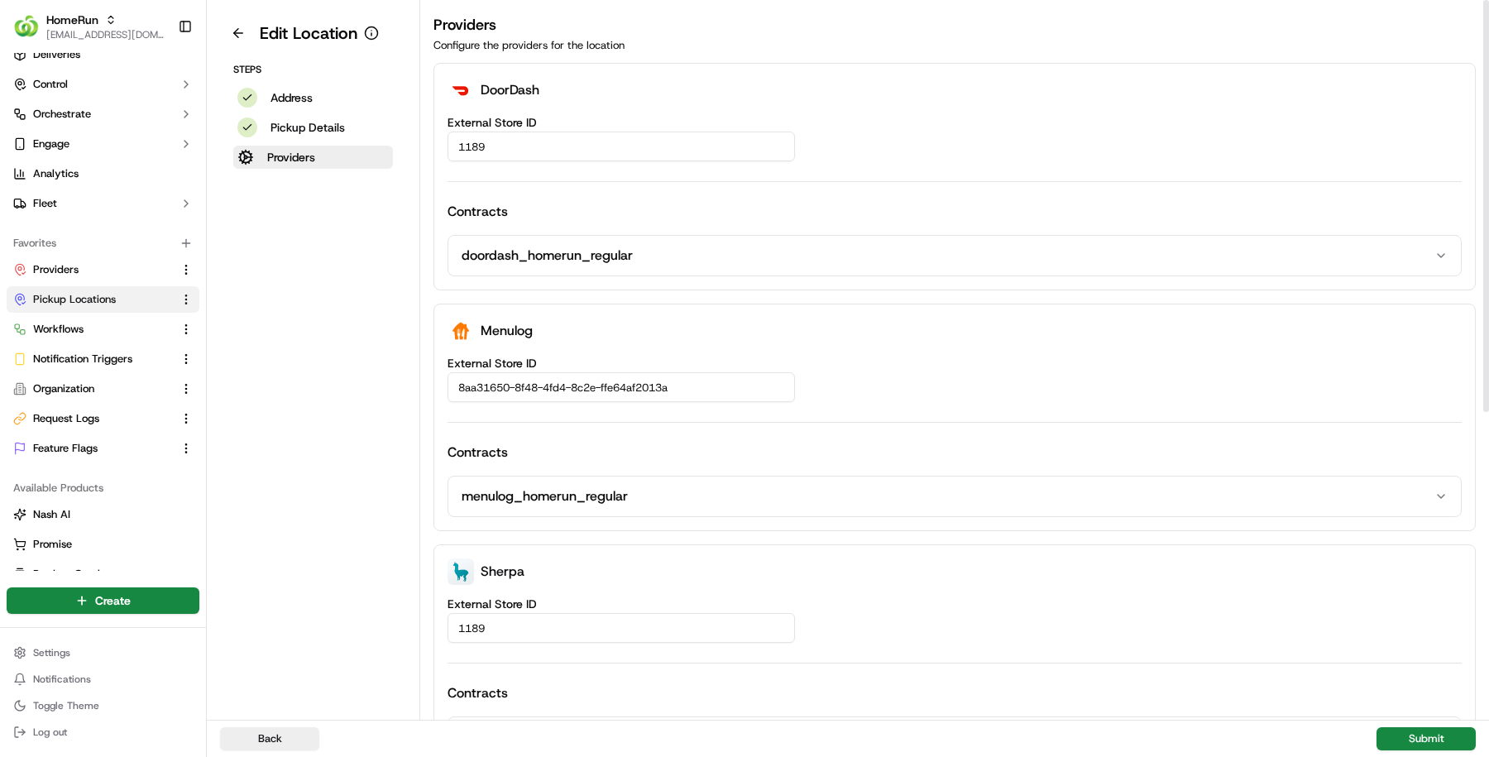
click at [987, 219] on h4 "Contracts" at bounding box center [955, 212] width 1014 height 20
click at [946, 247] on button "doordash_homerun_regular" at bounding box center [954, 256] width 1013 height 40
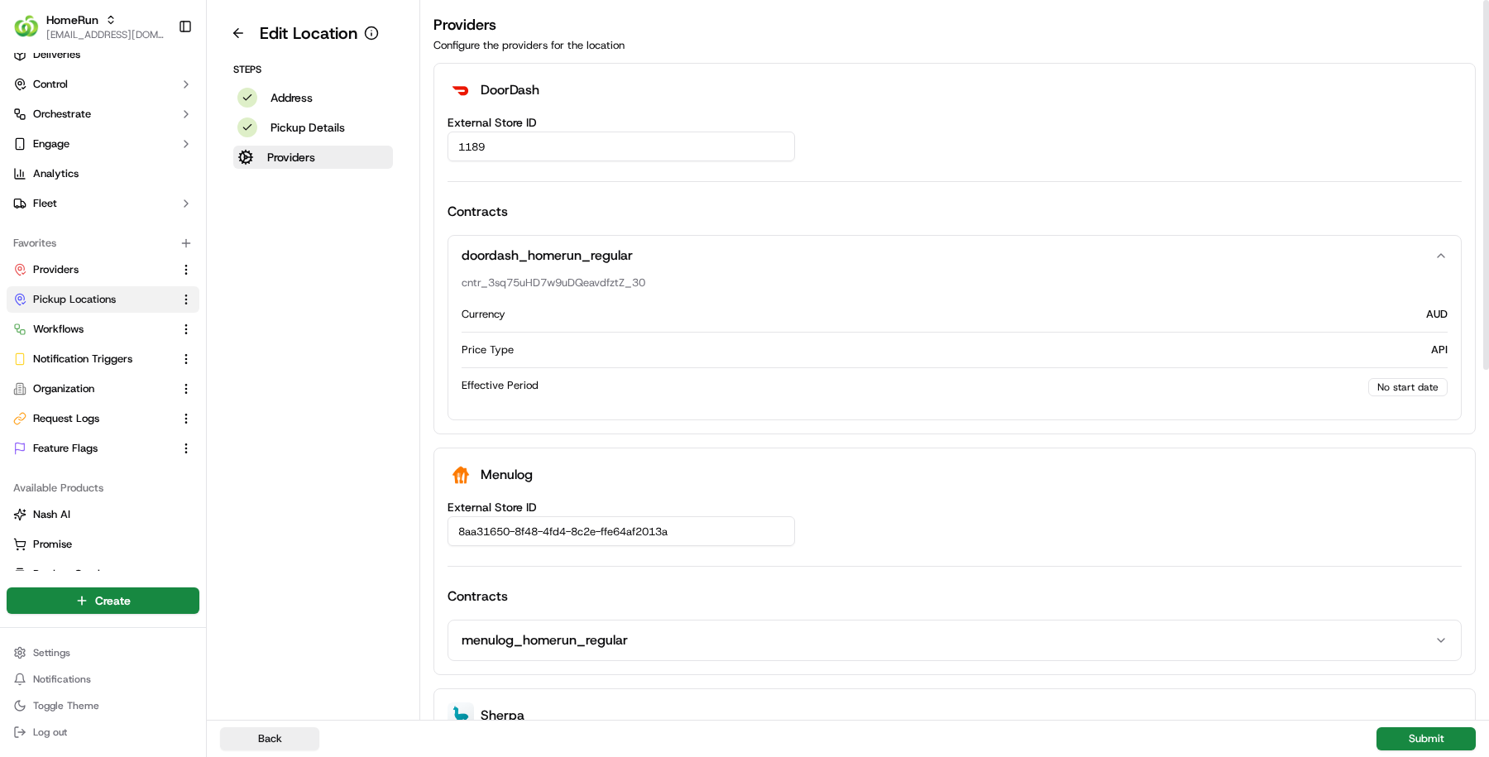
click at [945, 247] on button "doordash_homerun_regular" at bounding box center [954, 256] width 1013 height 40
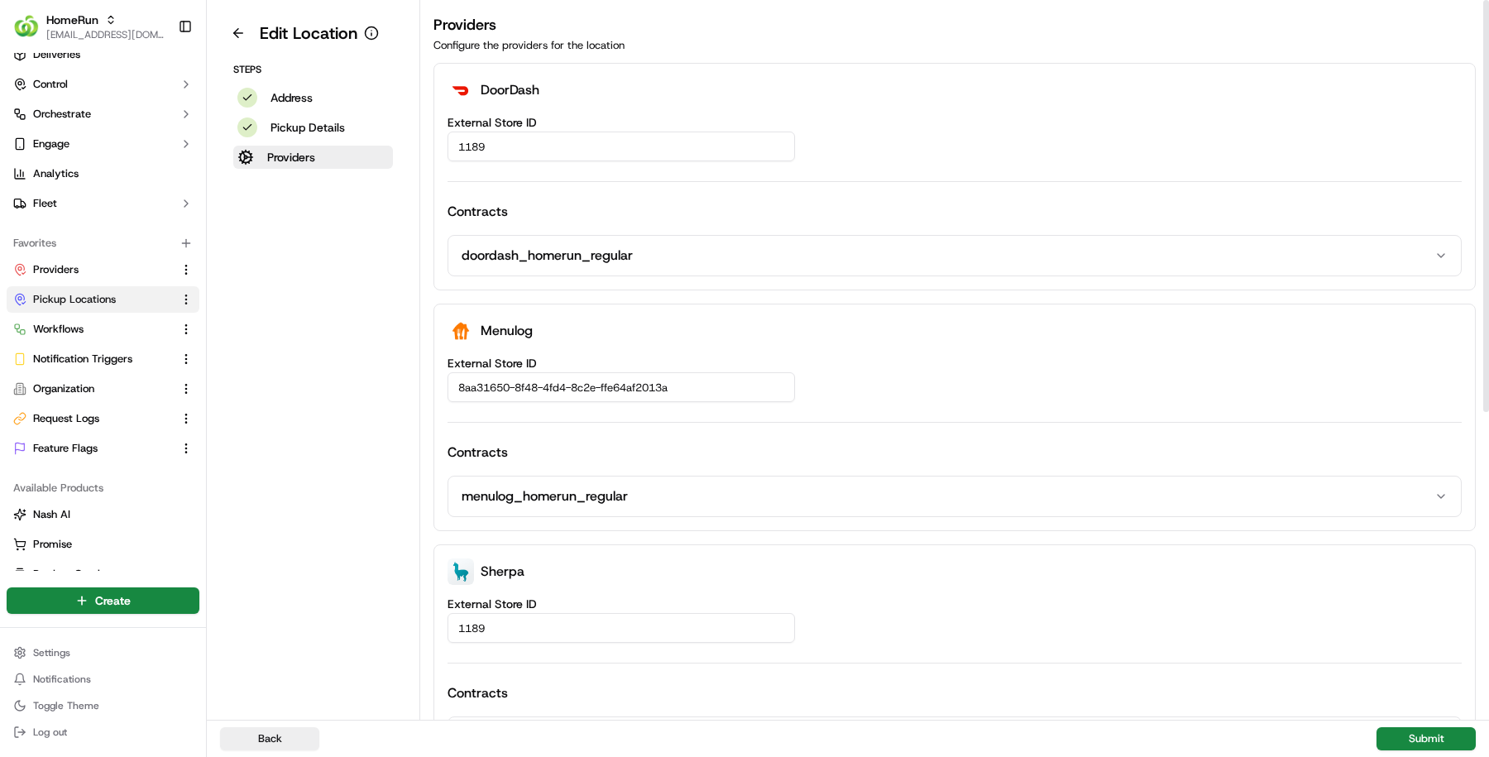
click at [945, 247] on button "doordash_homerun_regular" at bounding box center [954, 256] width 1013 height 40
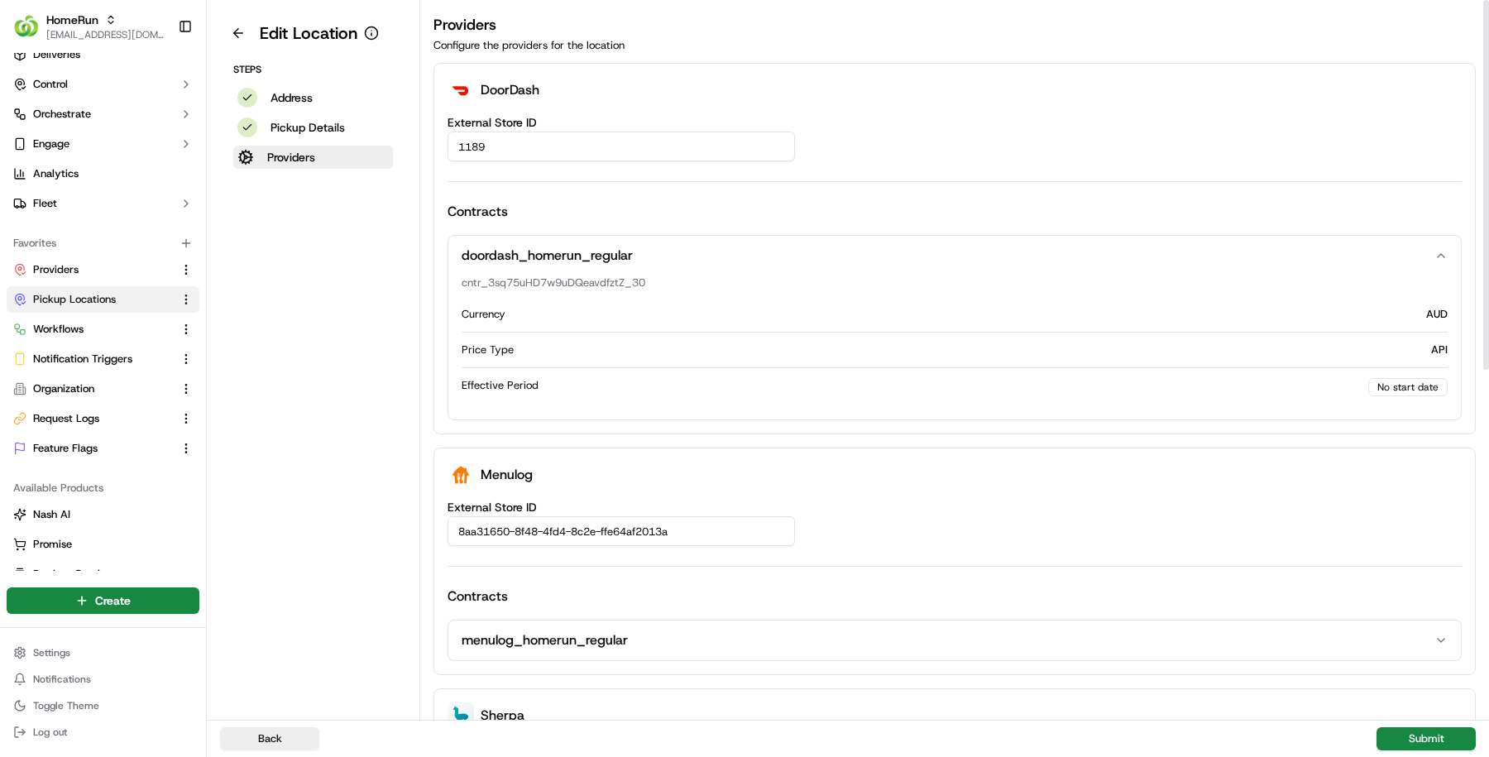
click at [945, 247] on button "doordash_homerun_regular" at bounding box center [954, 256] width 1013 height 40
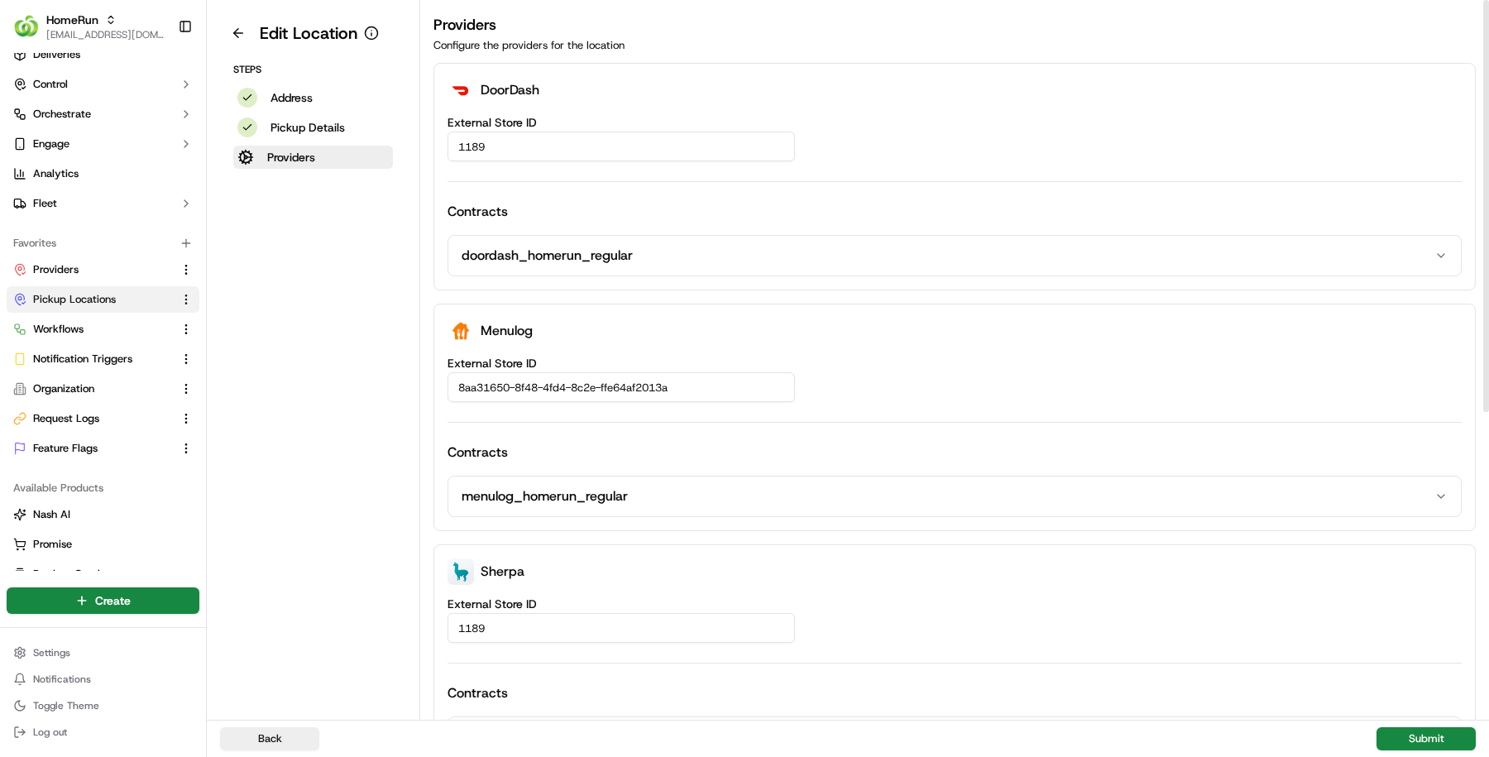
click at [945, 247] on button "doordash_homerun_regular" at bounding box center [954, 256] width 1013 height 40
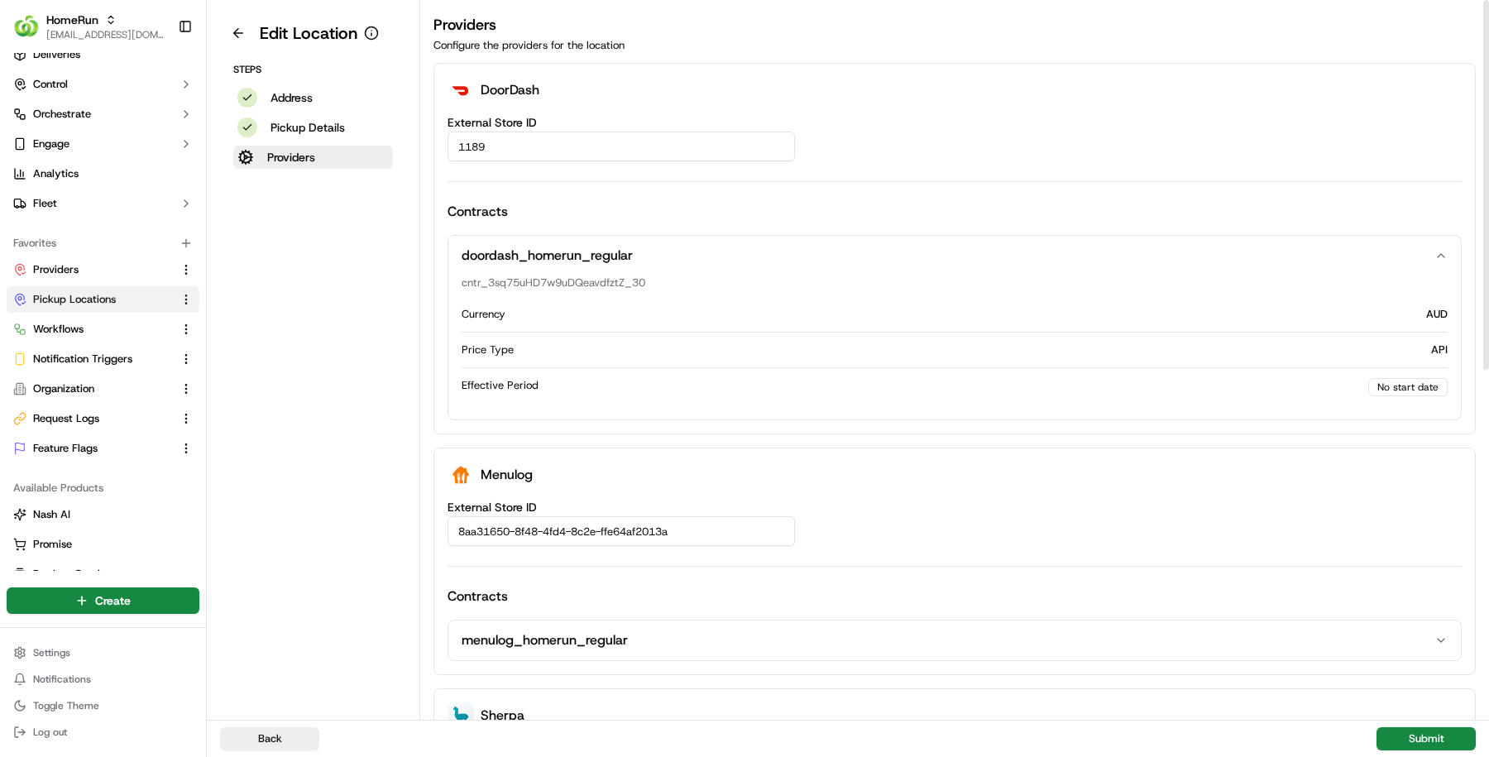
click at [945, 247] on button "doordash_homerun_regular" at bounding box center [954, 256] width 1013 height 40
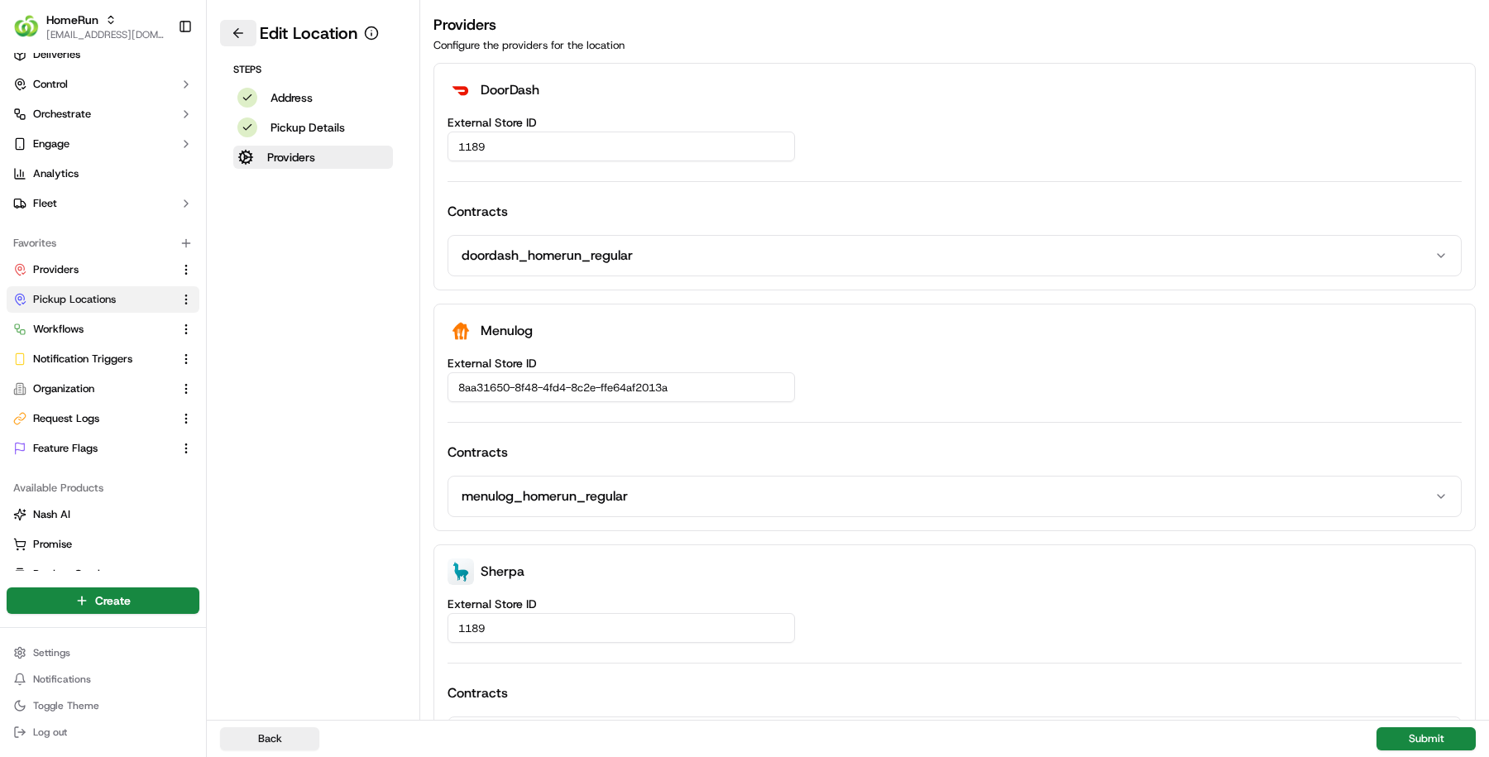
click at [235, 31] on button at bounding box center [238, 33] width 36 height 26
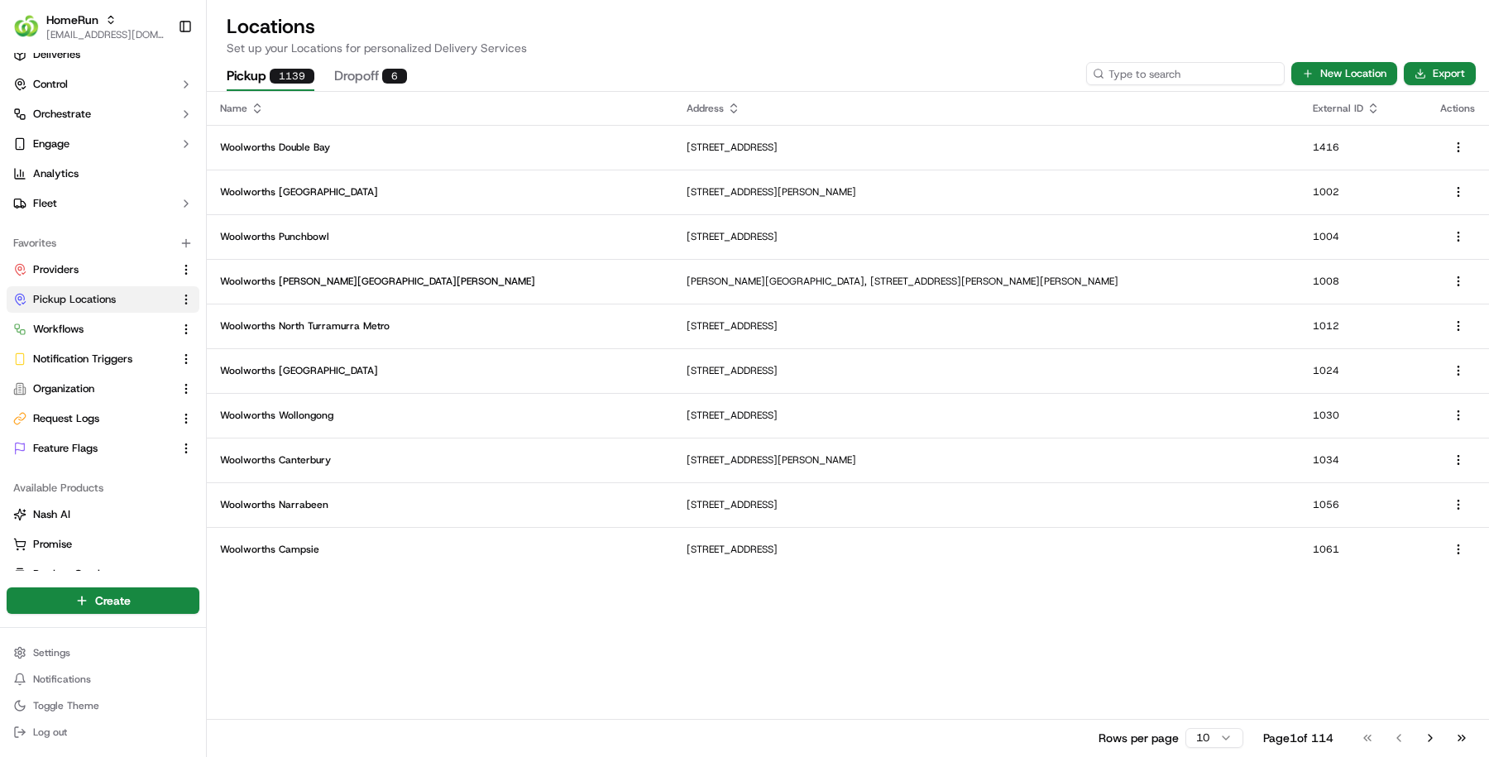
click at [1190, 71] on input at bounding box center [1185, 73] width 199 height 23
paste input "1474"
type input "1474"
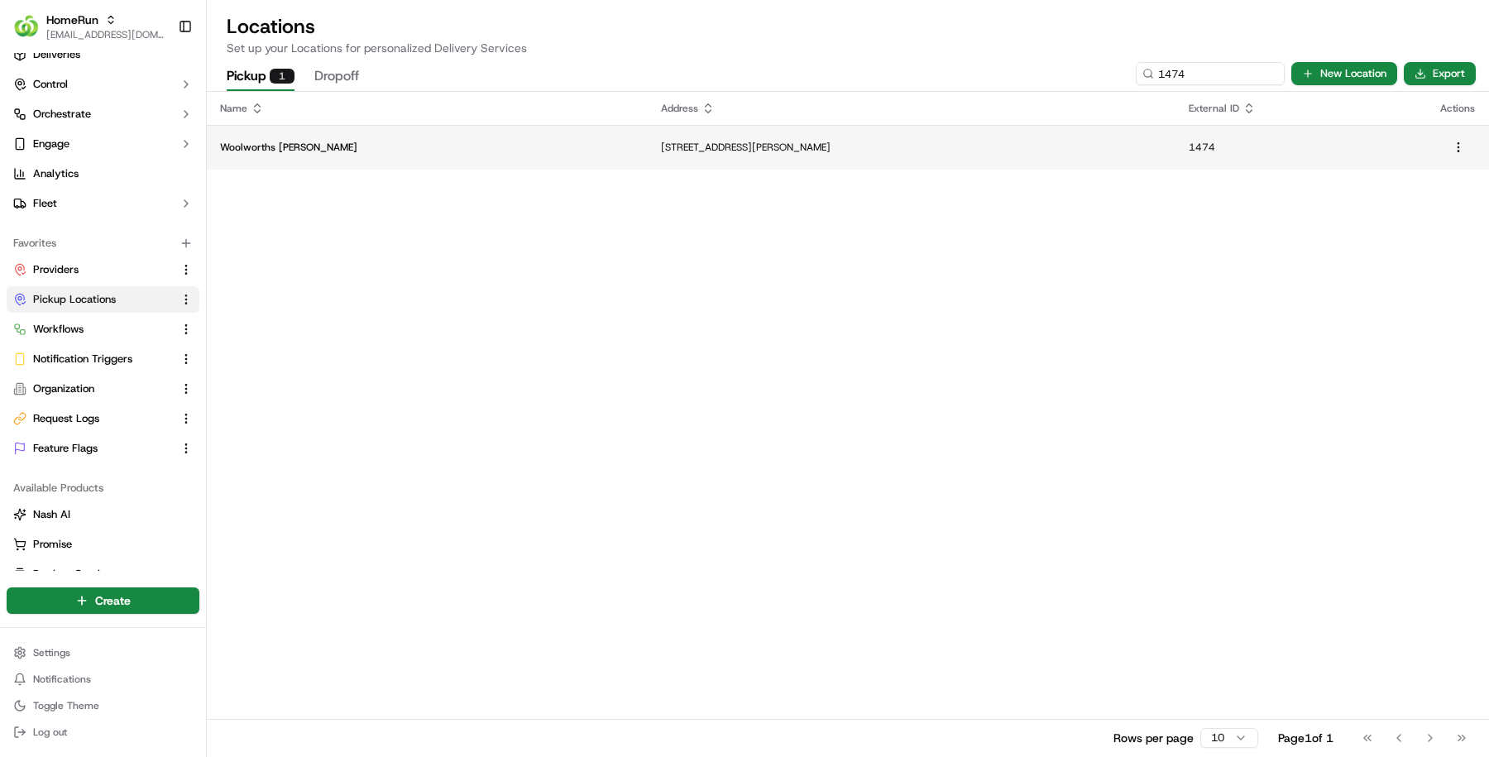
click at [648, 155] on td "261-265 Chalmers Street, Redfern, NSW 2016, AU" at bounding box center [912, 147] width 528 height 45
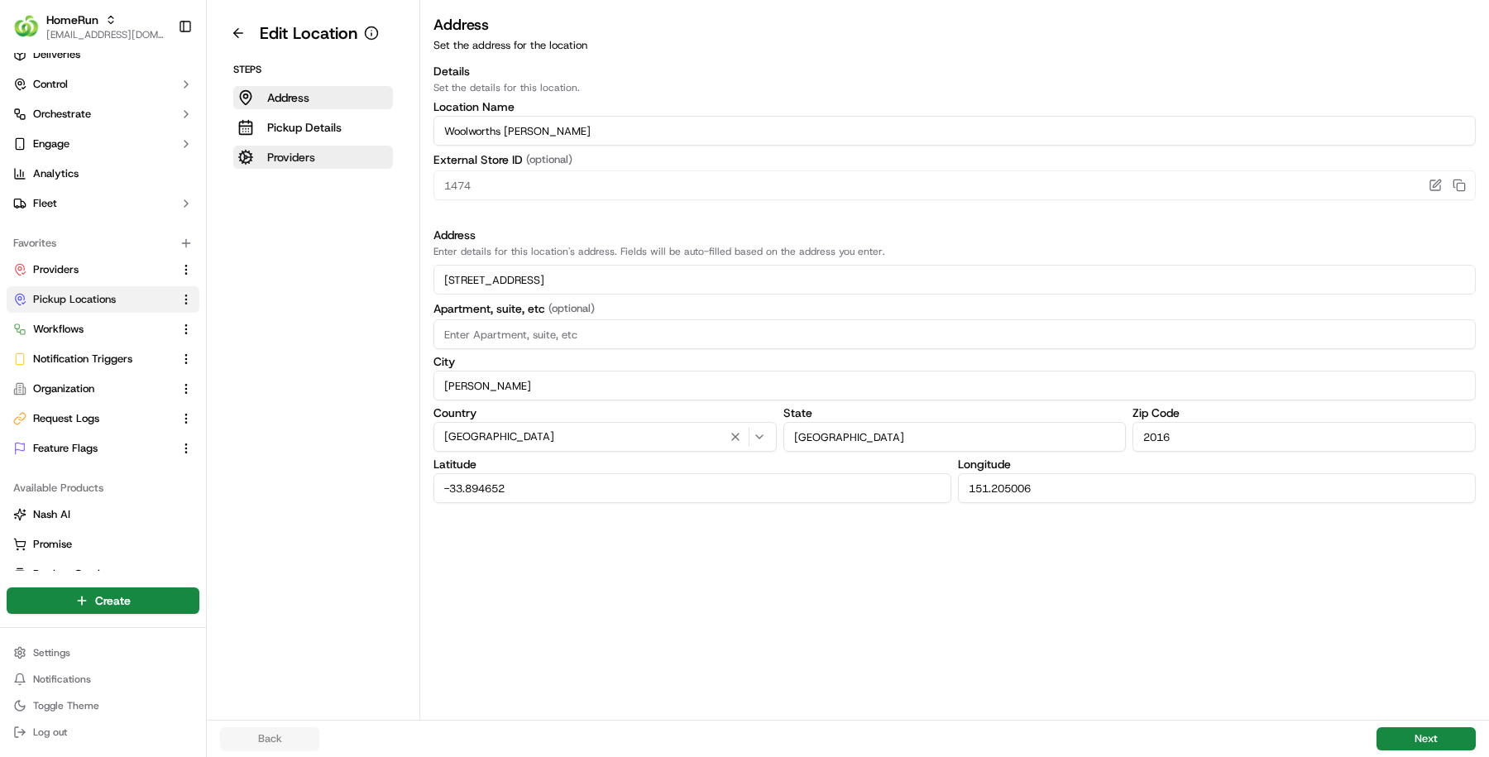
click at [314, 154] on p "Providers" at bounding box center [291, 157] width 48 height 17
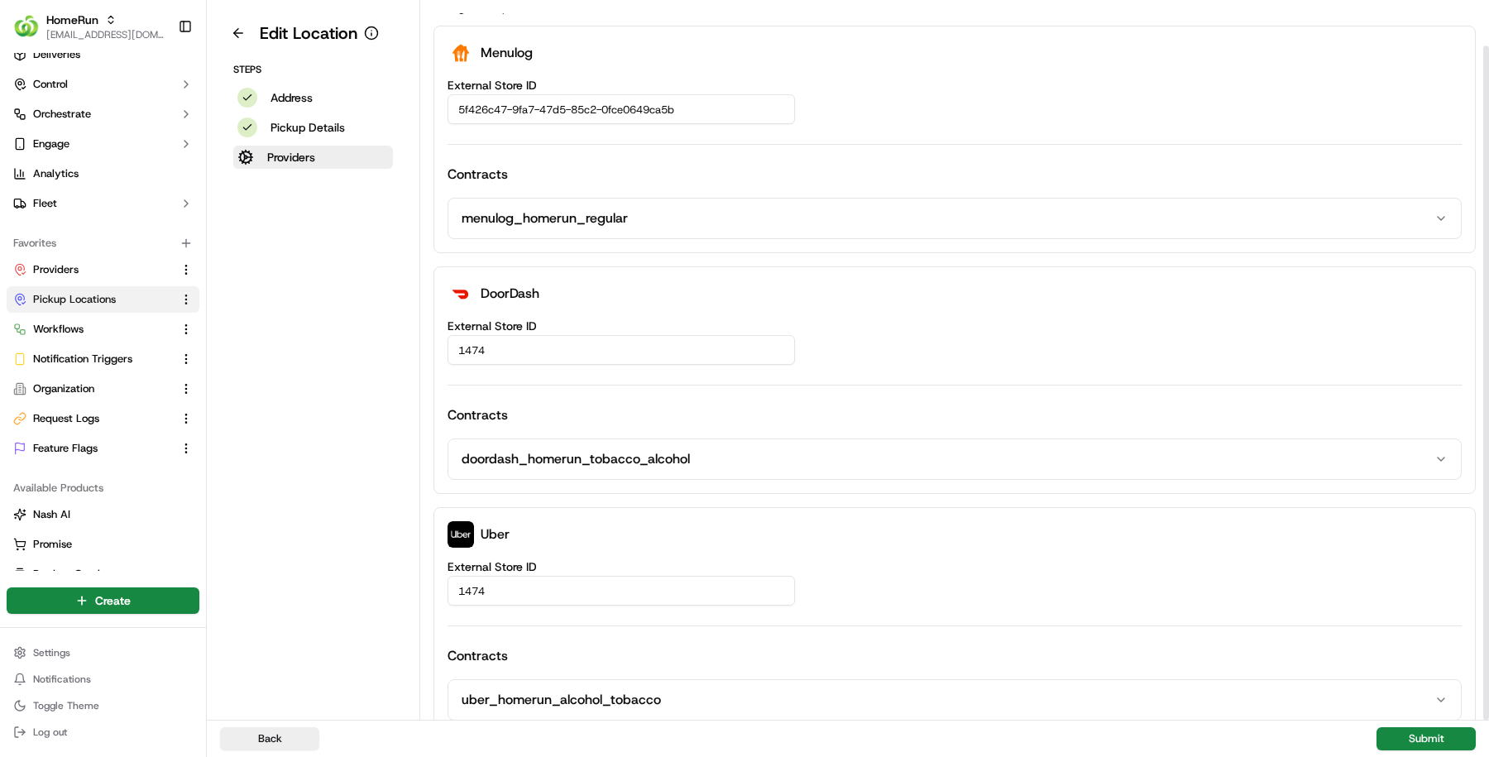
scroll to position [48, 0]
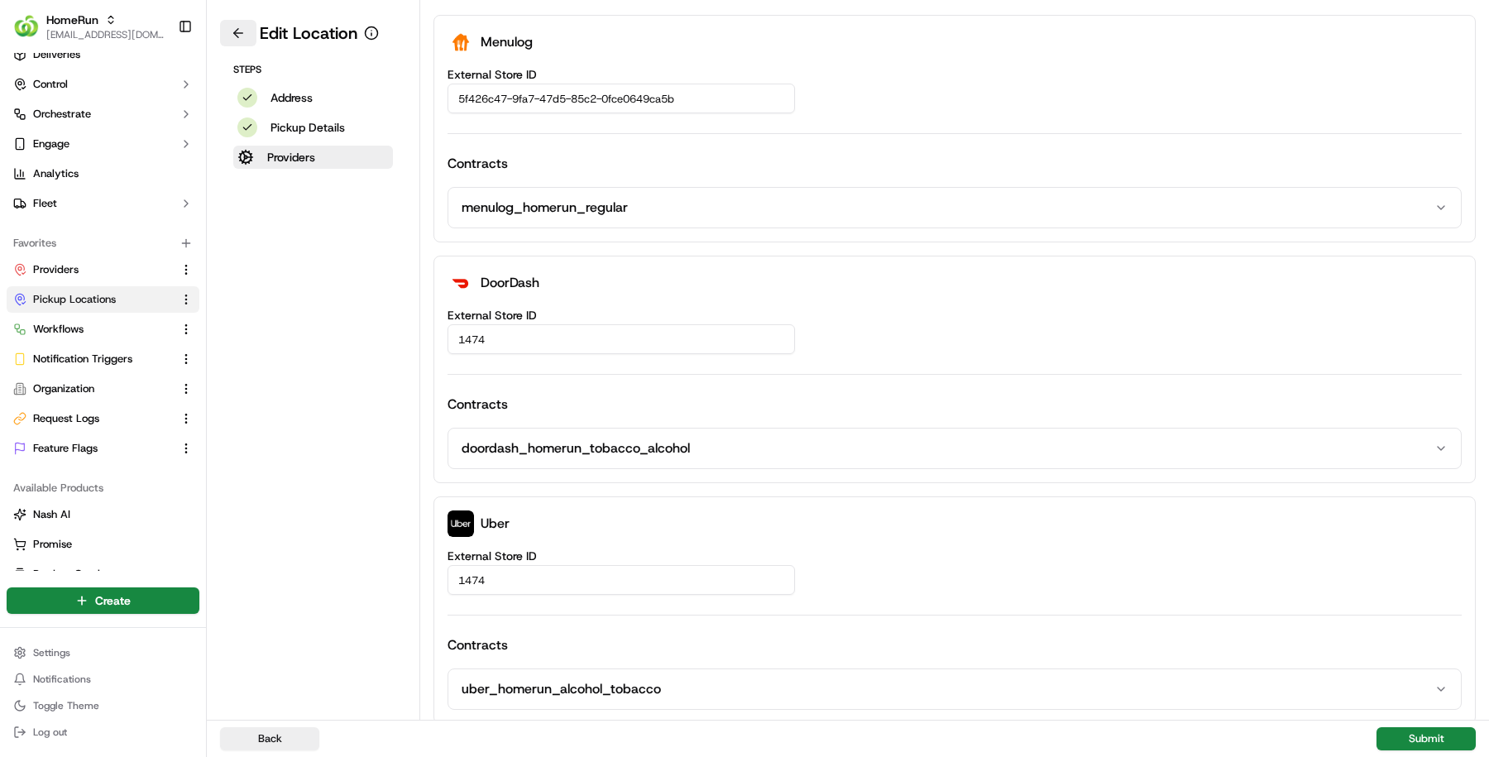
click at [238, 28] on button at bounding box center [238, 33] width 36 height 26
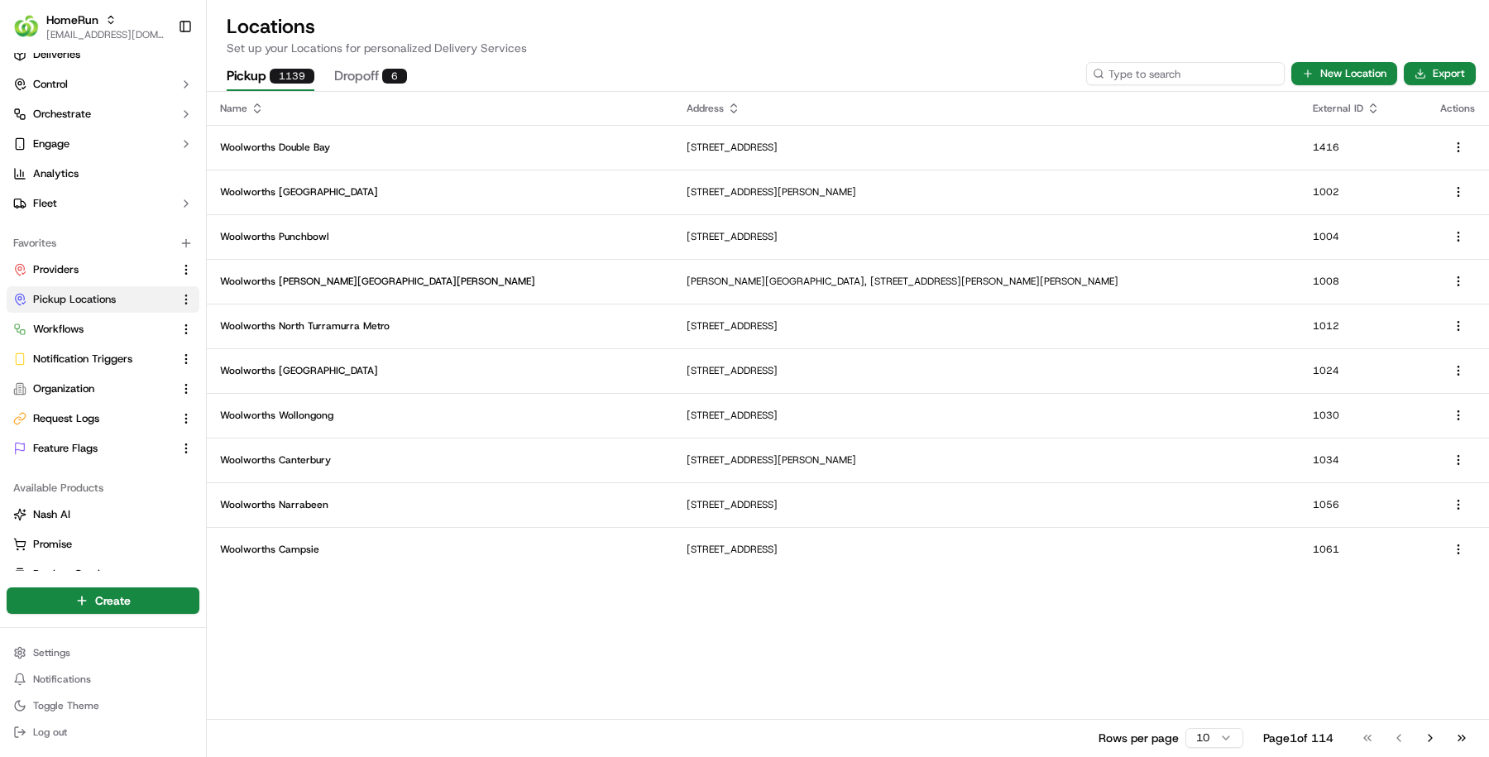
click at [1187, 74] on input at bounding box center [1185, 73] width 199 height 23
paste input "1419"
type input "1419"
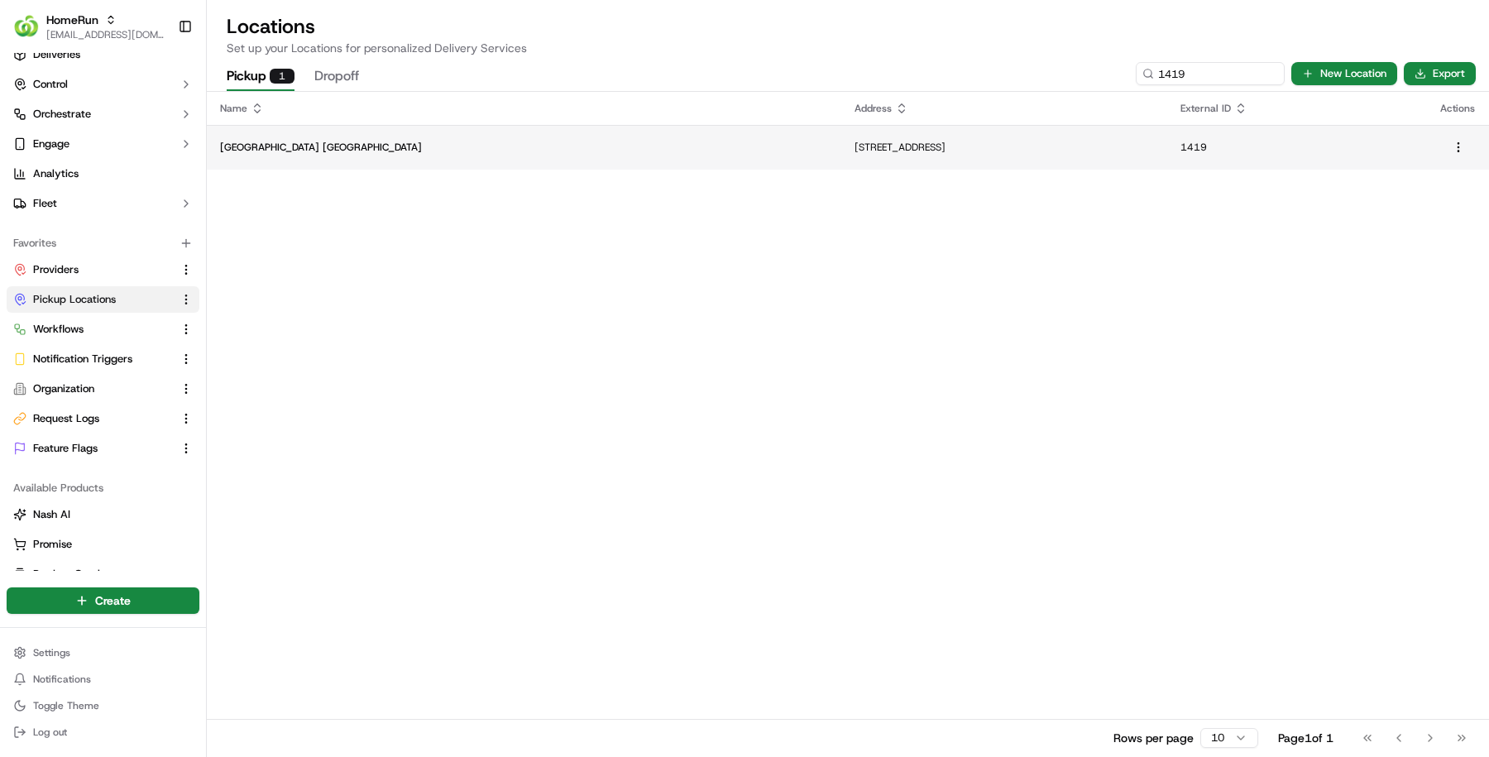
click at [592, 144] on p "Woolworths Canberra Airport" at bounding box center [524, 147] width 608 height 13
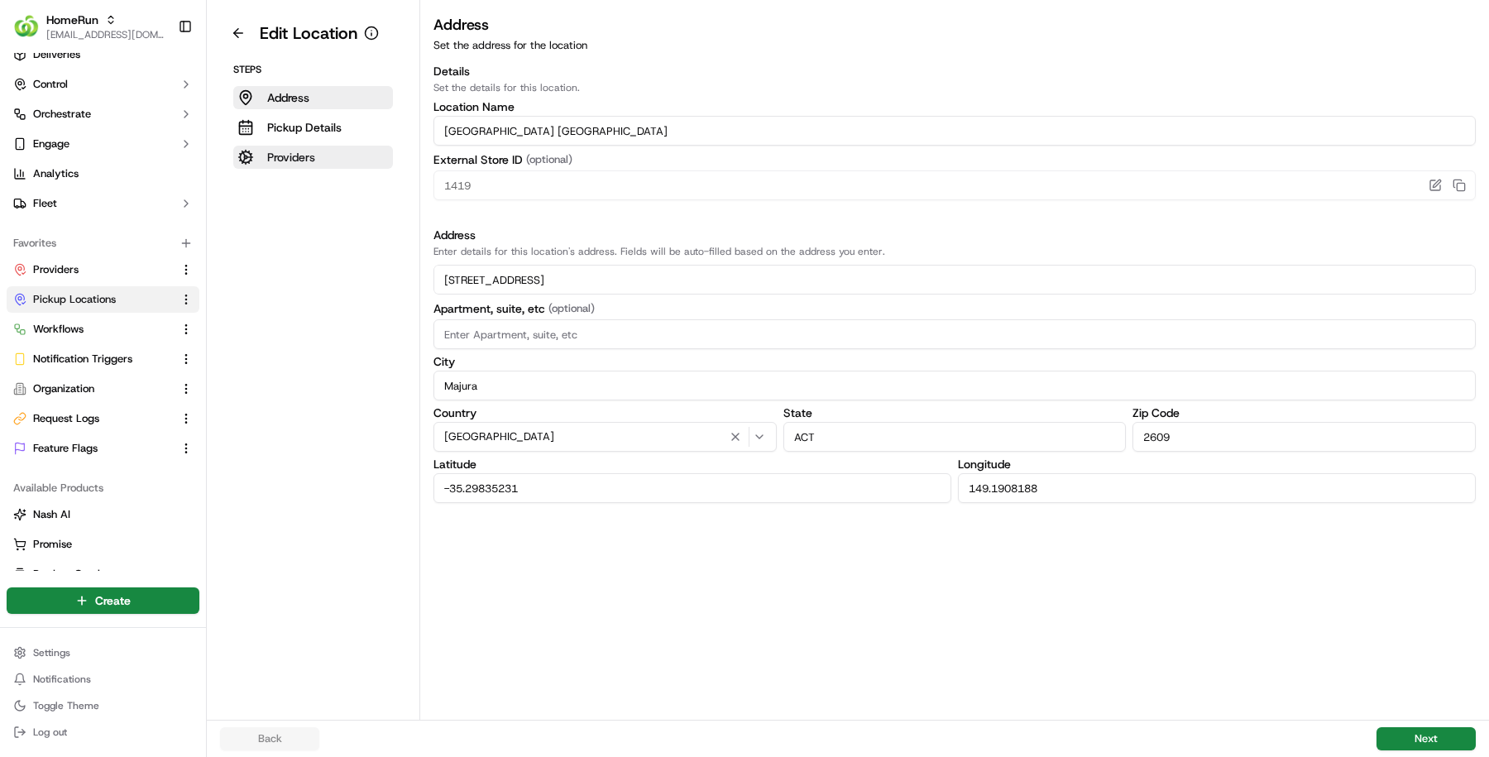
click at [315, 160] on button "Providers" at bounding box center [313, 157] width 160 height 23
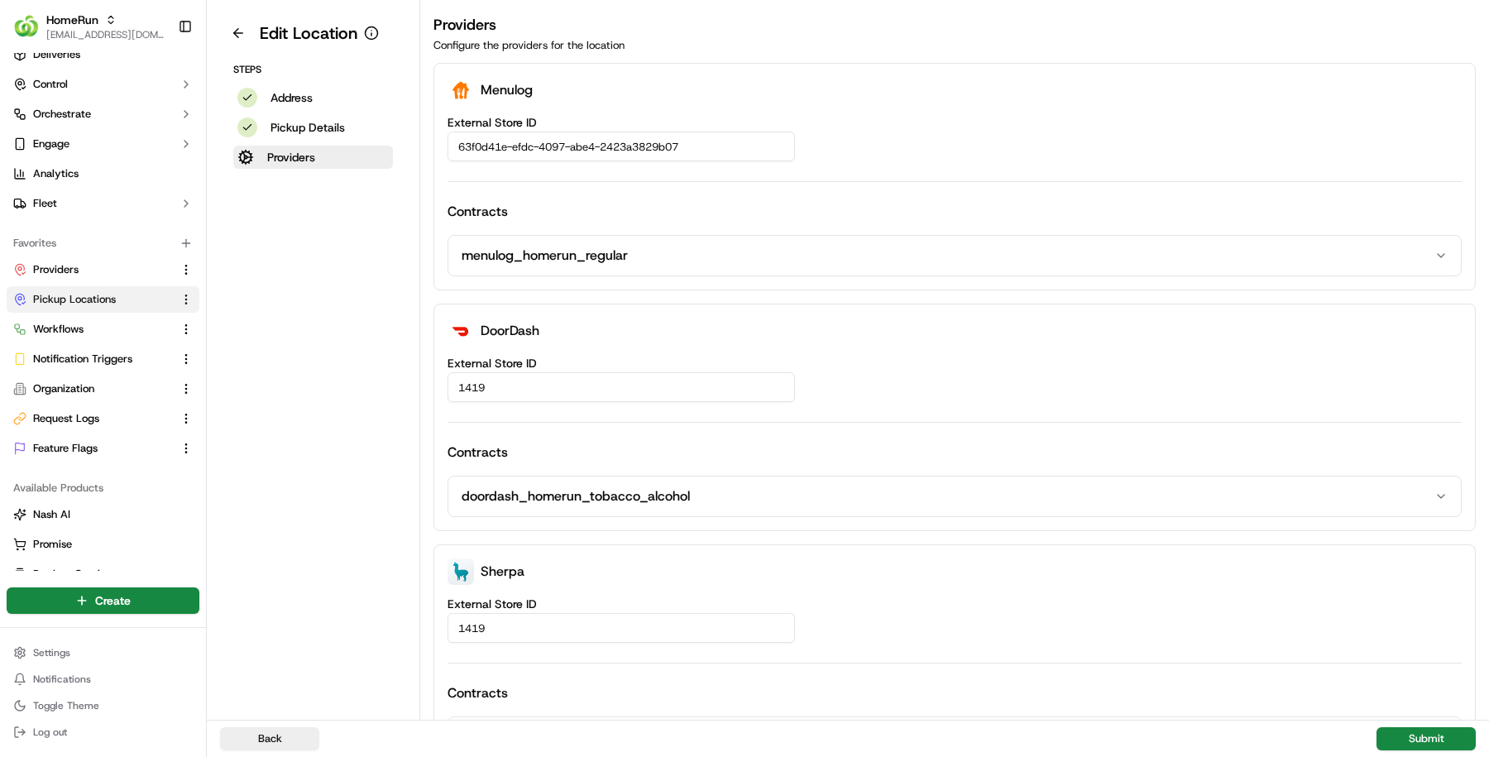
click at [215, 36] on aside "Edit Location Steps Address Pickup Details Providers" at bounding box center [313, 360] width 213 height 720
click at [230, 35] on button at bounding box center [238, 33] width 36 height 26
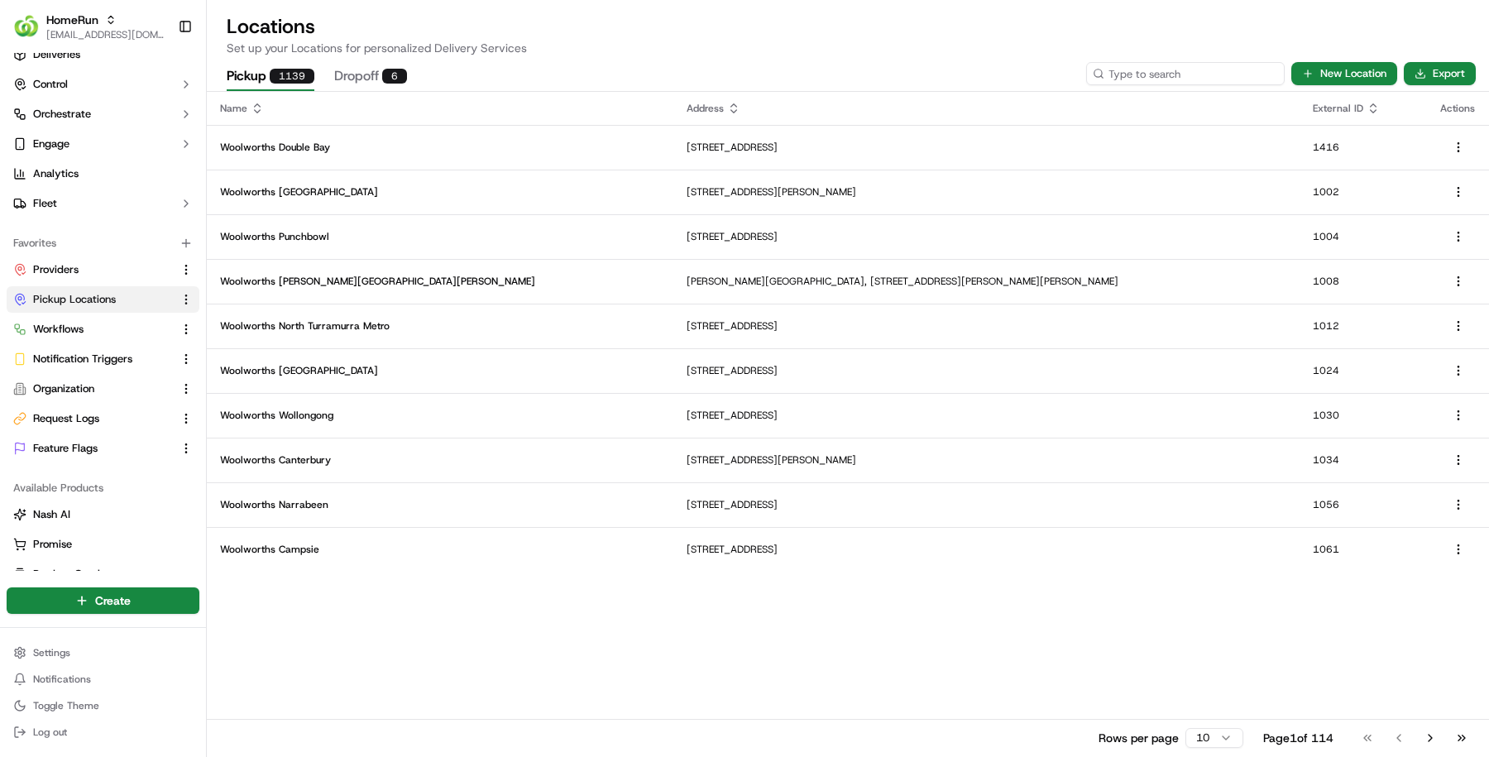
click at [1182, 66] on input at bounding box center [1185, 73] width 199 height 23
paste input "1649"
type input "1649"
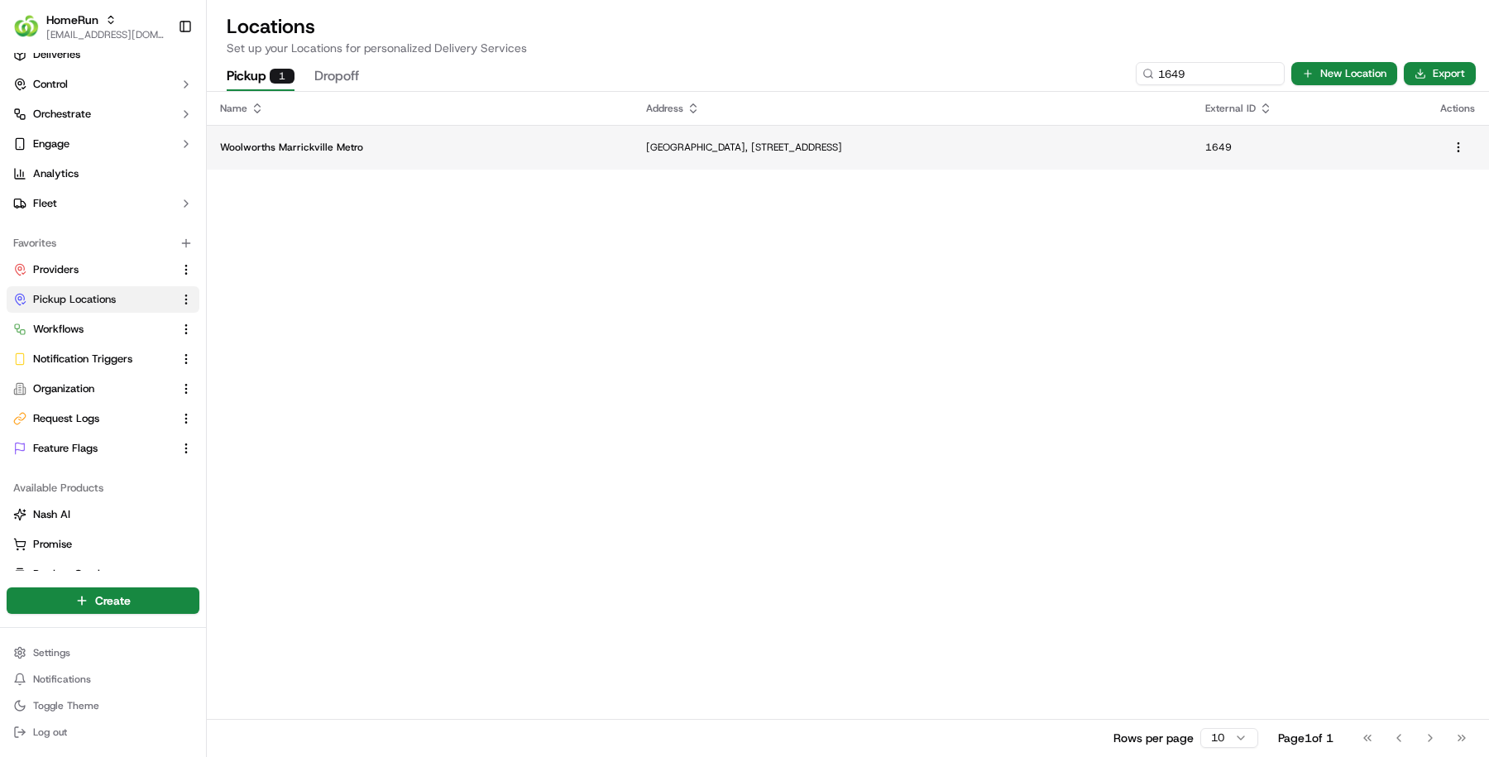
click at [640, 158] on td "Marrickville Shopping Centre, 34 Victoria Road, Marrickville, NSW 2204, AU" at bounding box center [912, 147] width 559 height 45
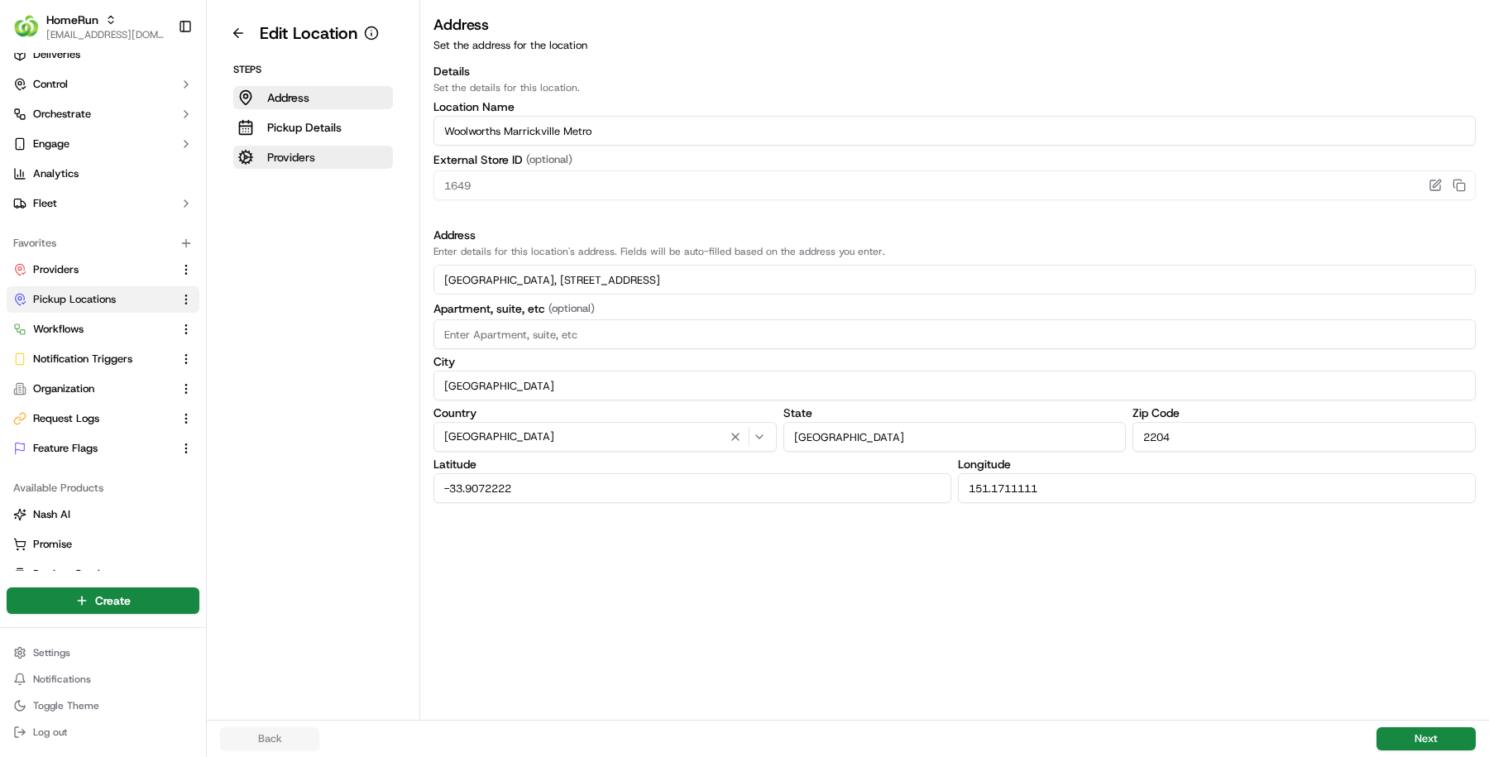
click at [333, 148] on button "Providers" at bounding box center [313, 157] width 160 height 23
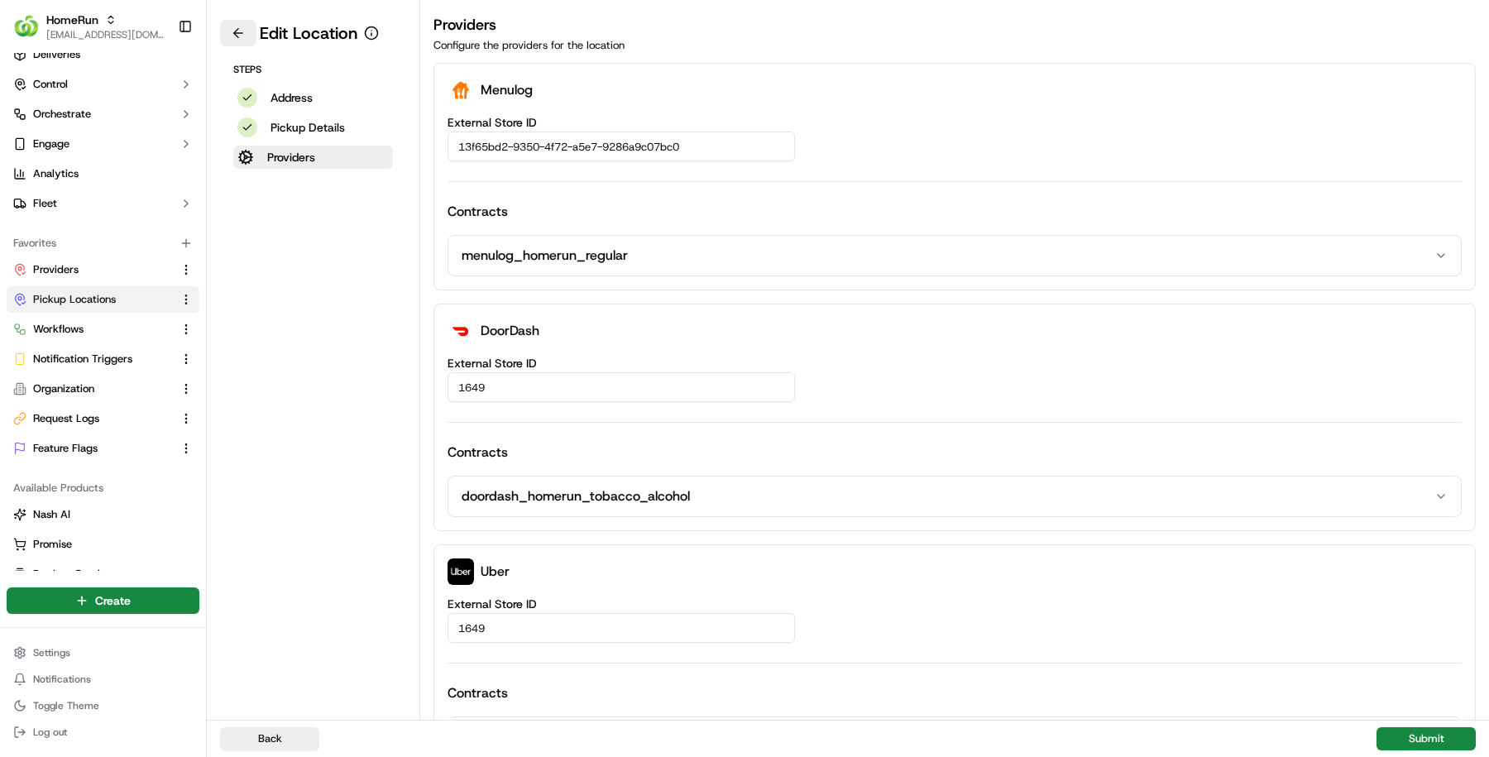
click at [237, 32] on button at bounding box center [238, 33] width 36 height 26
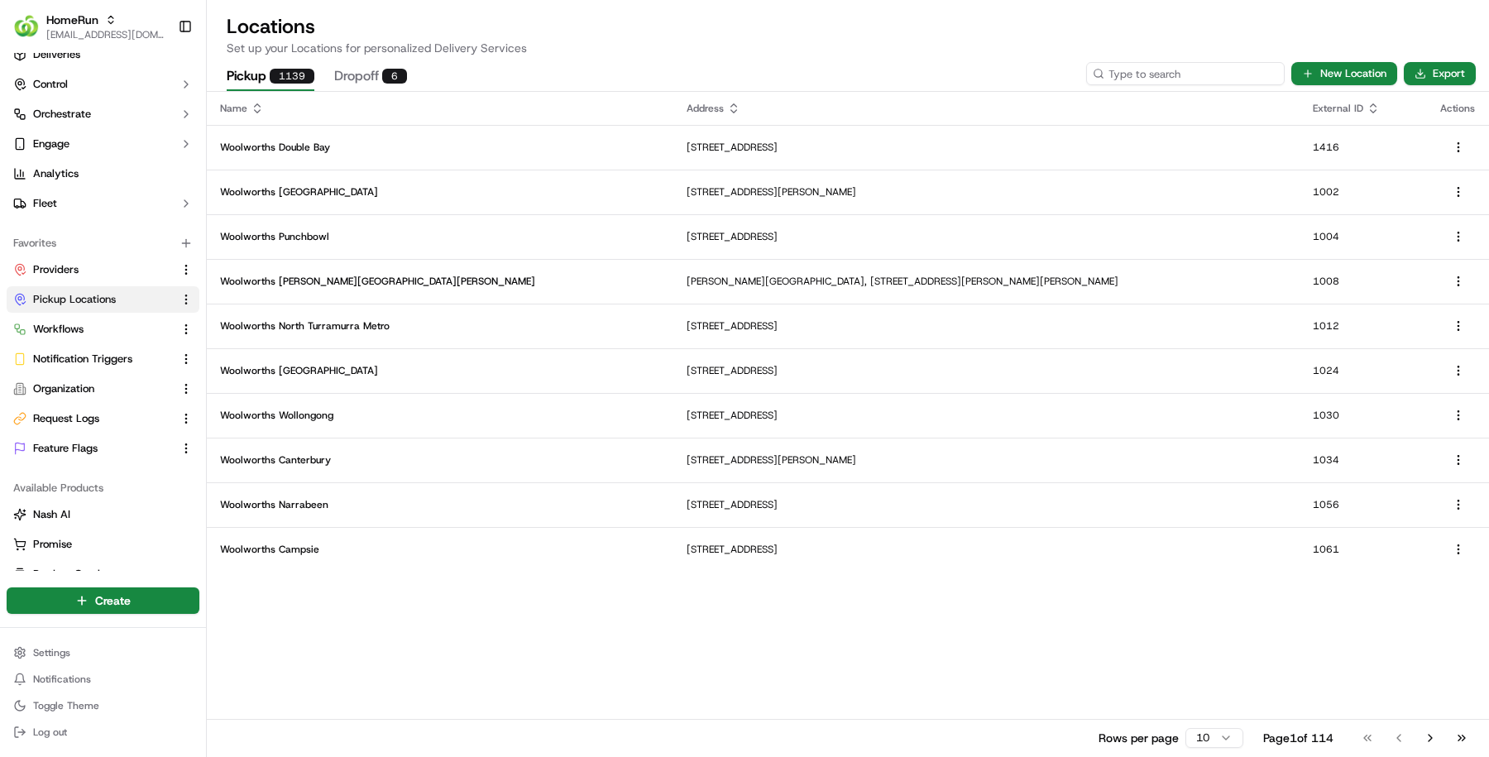
click at [1183, 70] on input at bounding box center [1185, 73] width 199 height 23
paste input "1189"
type input "1189"
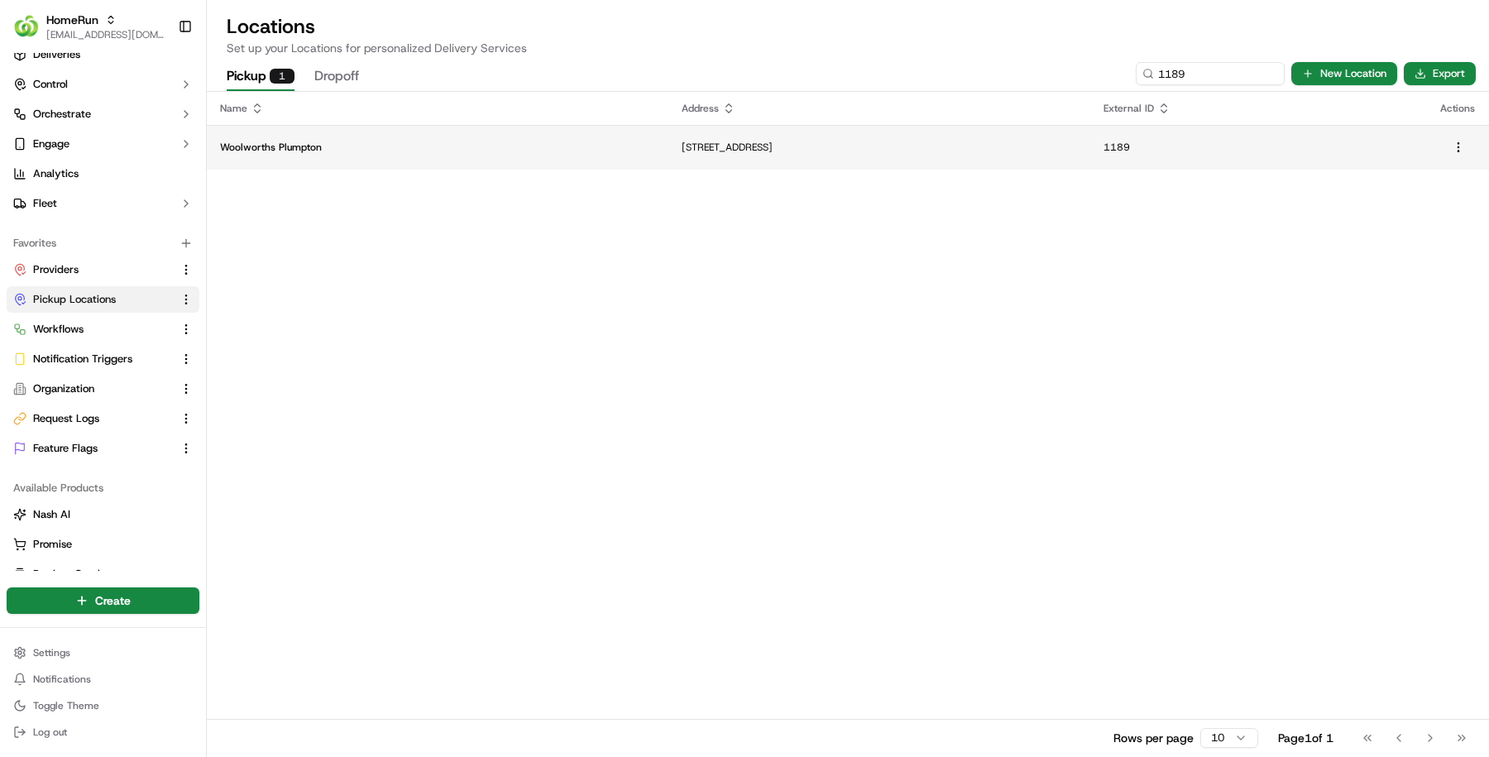
click at [461, 163] on td "Woolworths Plumpton" at bounding box center [438, 147] width 462 height 45
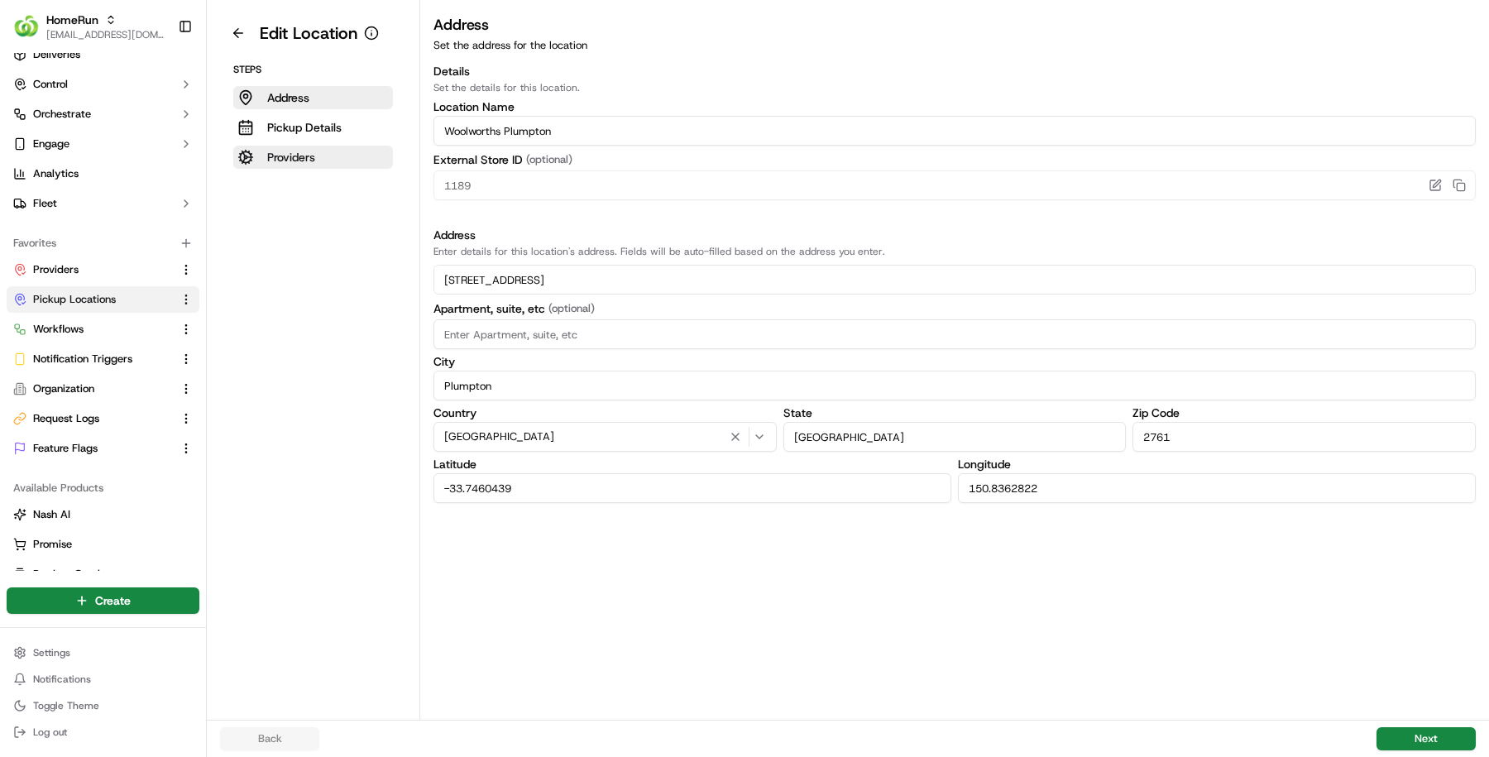
click at [339, 151] on button "Providers" at bounding box center [313, 157] width 160 height 23
